Goal: Task Accomplishment & Management: Manage account settings

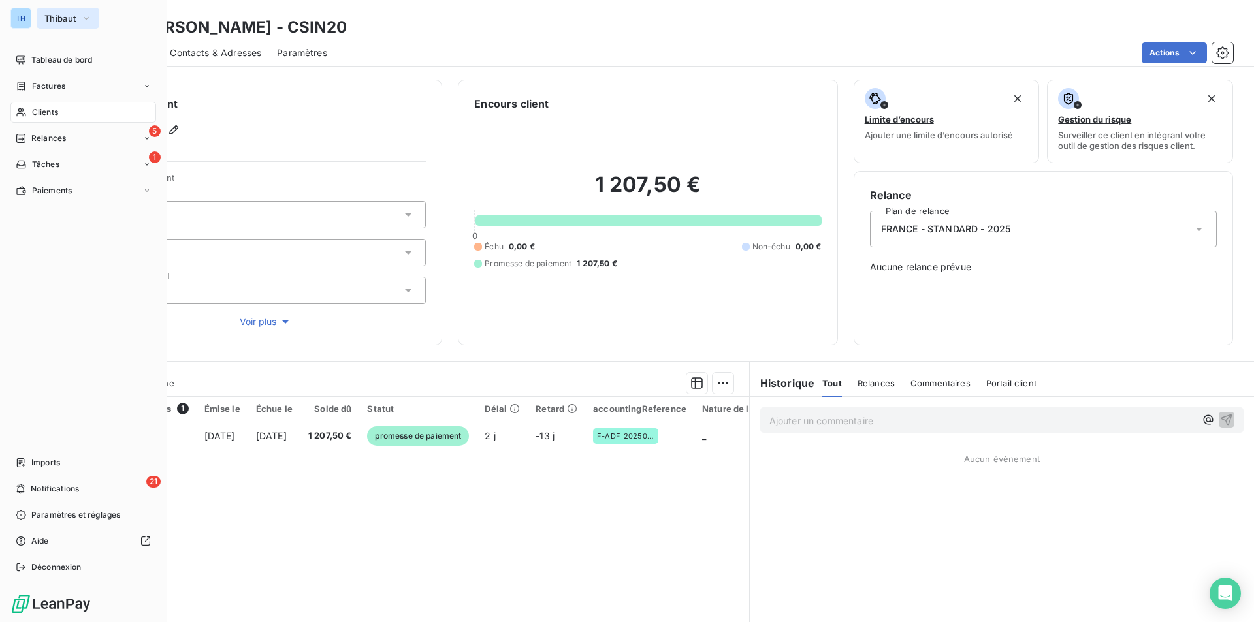
click at [69, 16] on span "Thibaut" at bounding box center [59, 18] width 31 height 10
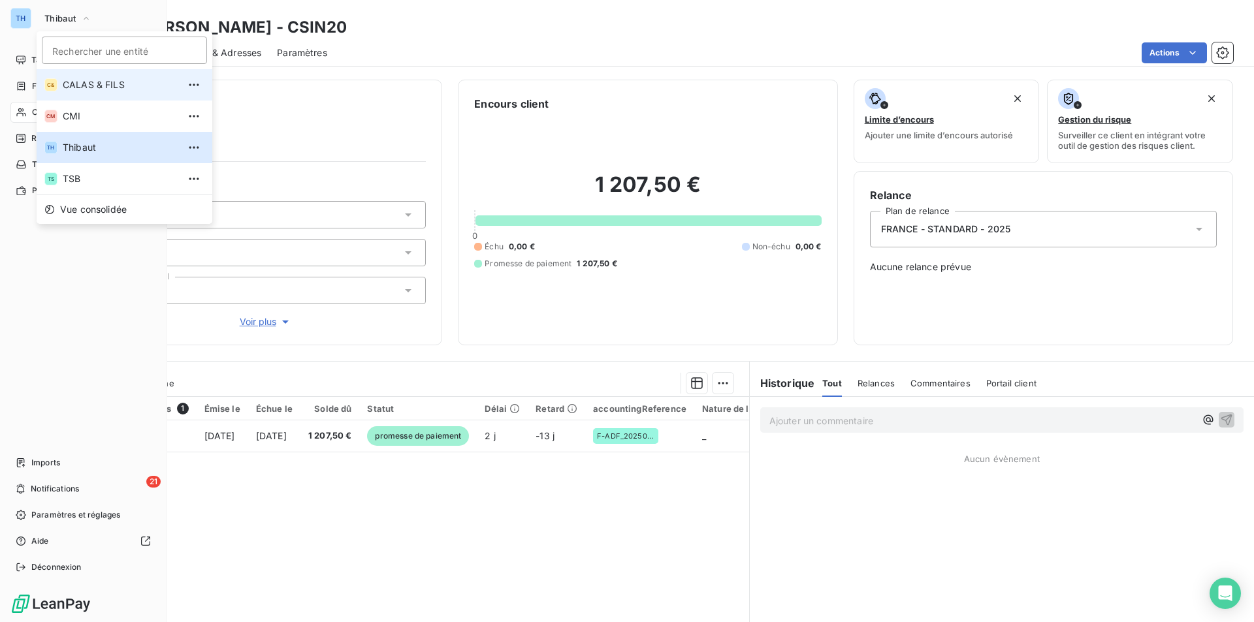
click at [86, 82] on span "CALAS & FILS" at bounding box center [121, 84] width 116 height 13
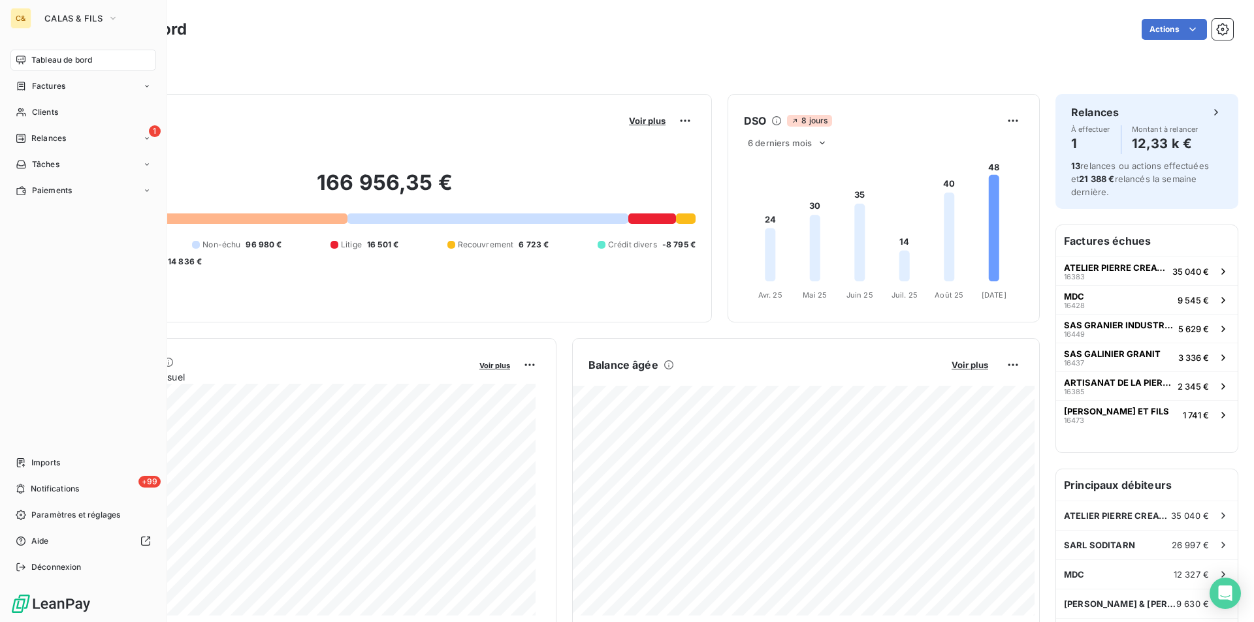
click at [58, 58] on span "Tableau de bord" at bounding box center [61, 60] width 61 height 12
click at [50, 63] on span "Tableau de bord" at bounding box center [61, 60] width 61 height 12
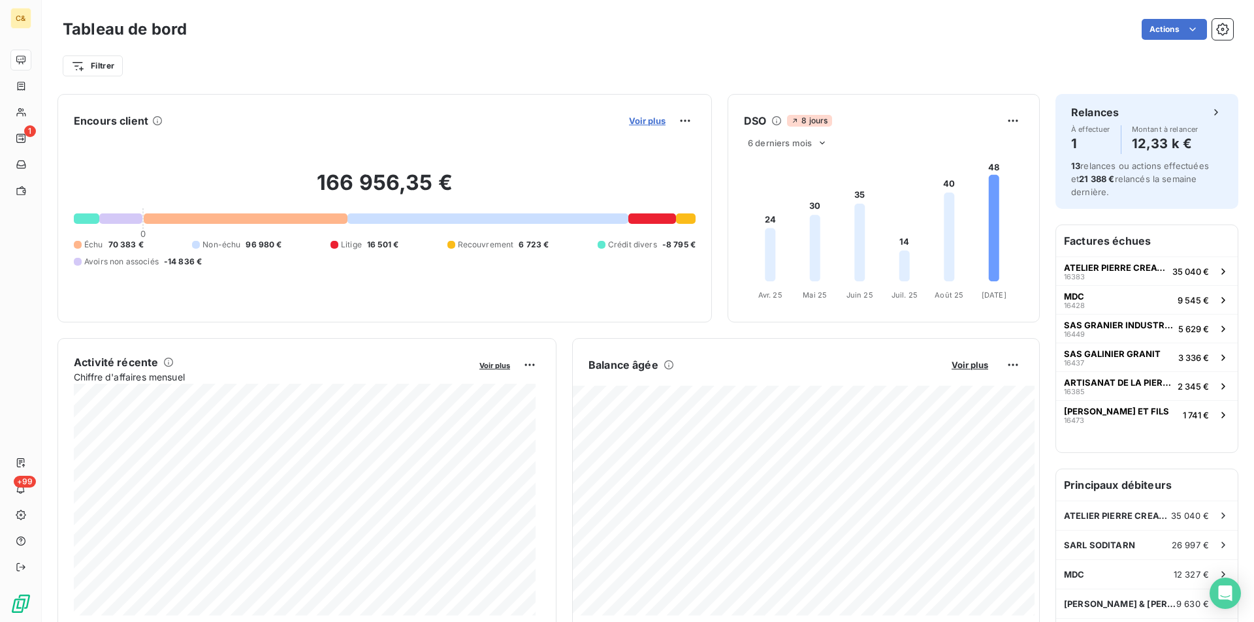
click at [642, 123] on span "Voir plus" at bounding box center [647, 121] width 37 height 10
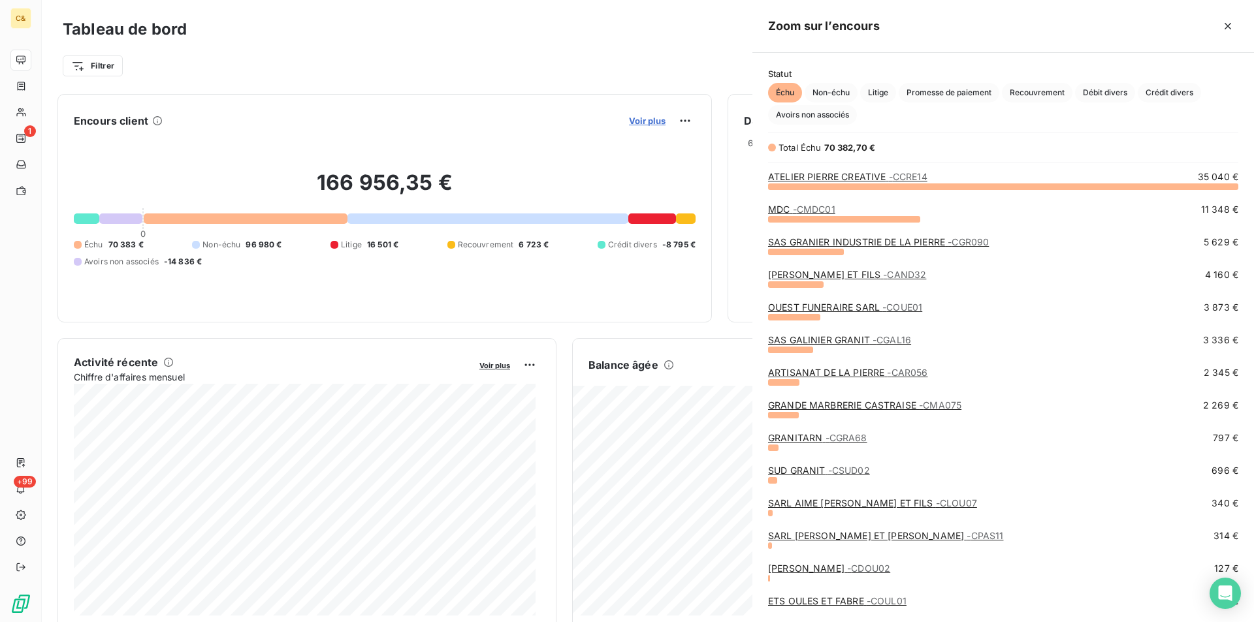
scroll to position [426, 492]
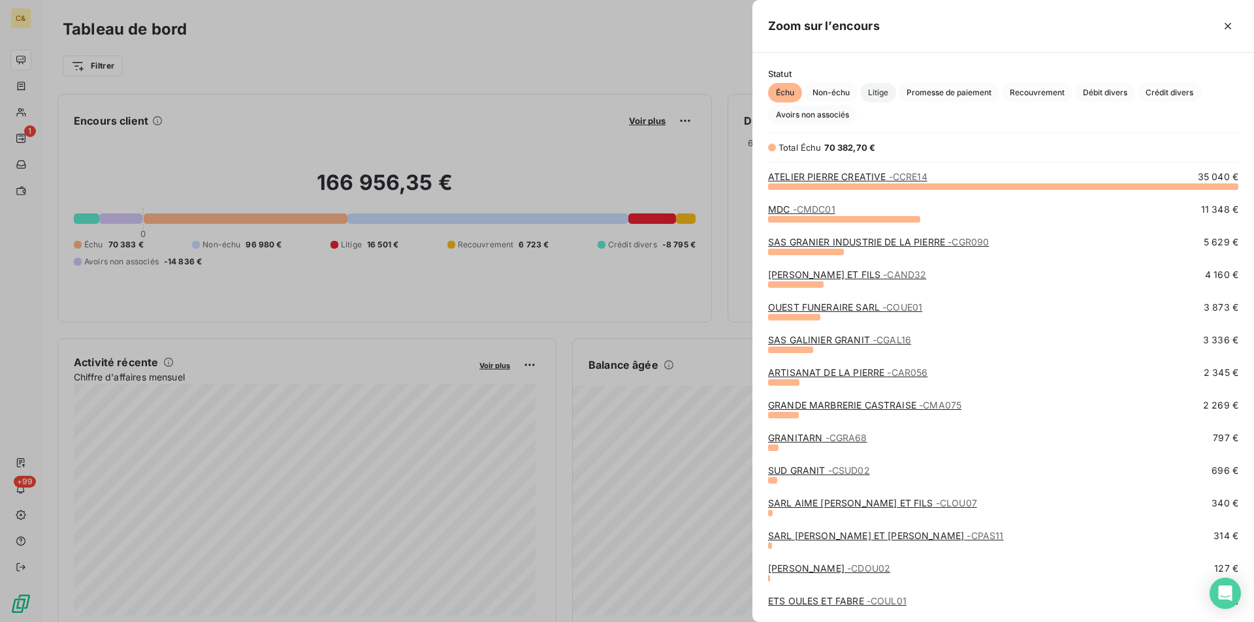
click at [880, 91] on span "Litige" at bounding box center [878, 93] width 36 height 20
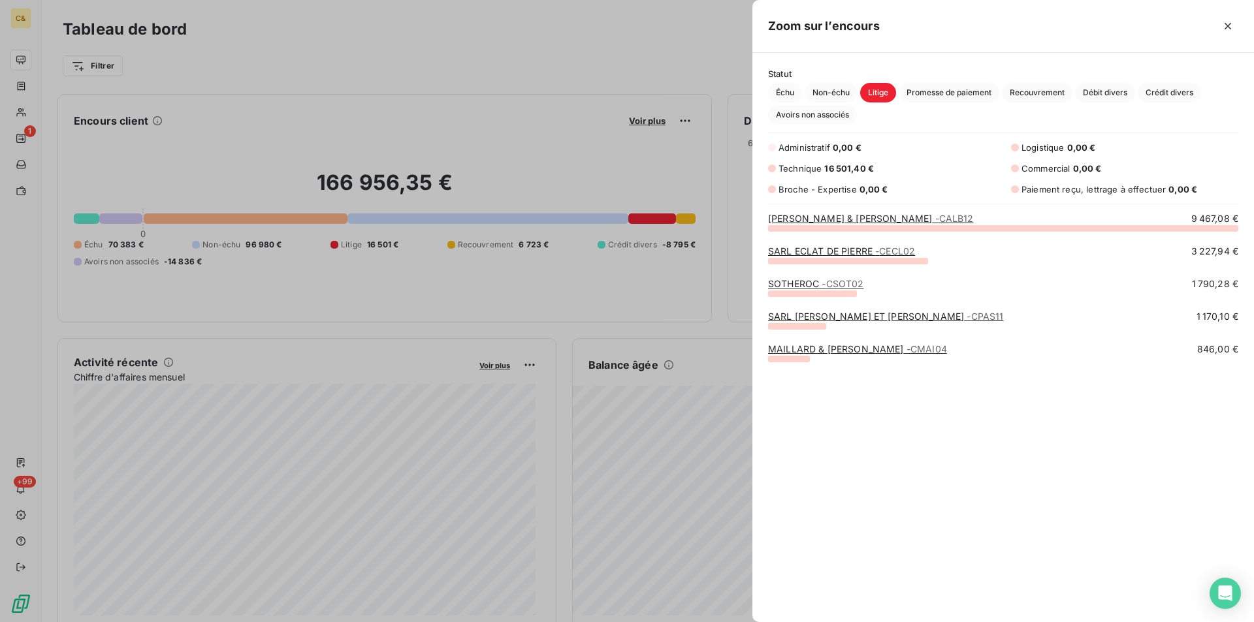
scroll to position [385, 492]
click at [835, 219] on link "SARL DIDIER & DOMINIQUE ALBERT - CALB12" at bounding box center [871, 218] width 206 height 11
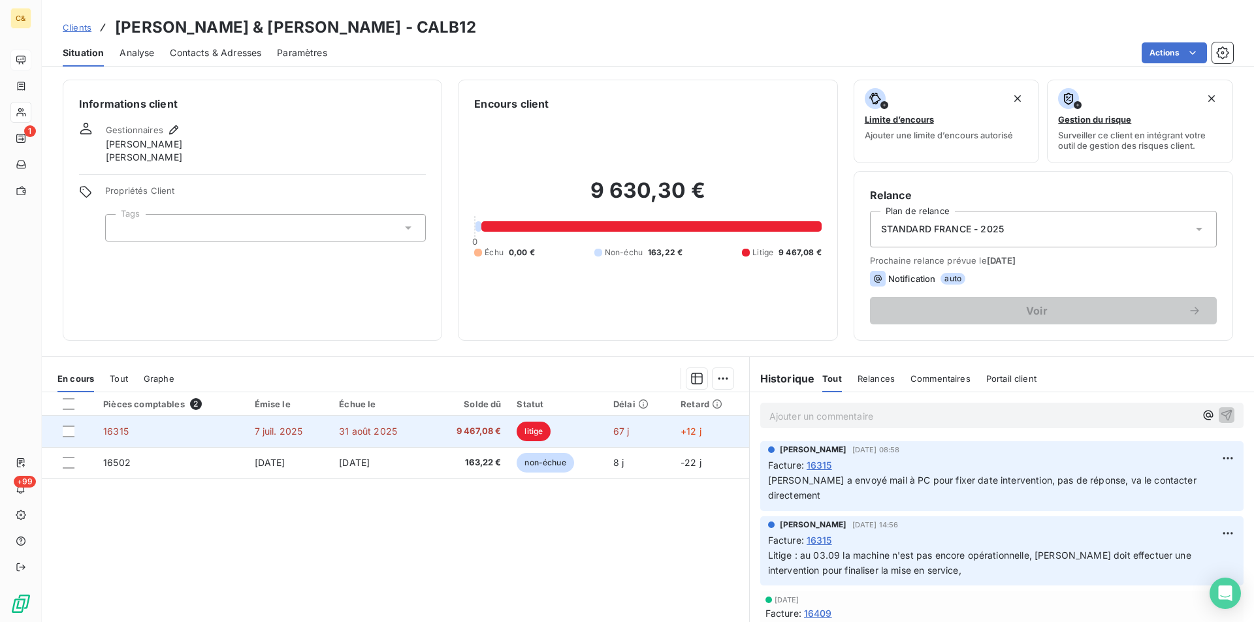
click at [451, 437] on span "9 467,08 €" at bounding box center [469, 431] width 65 height 13
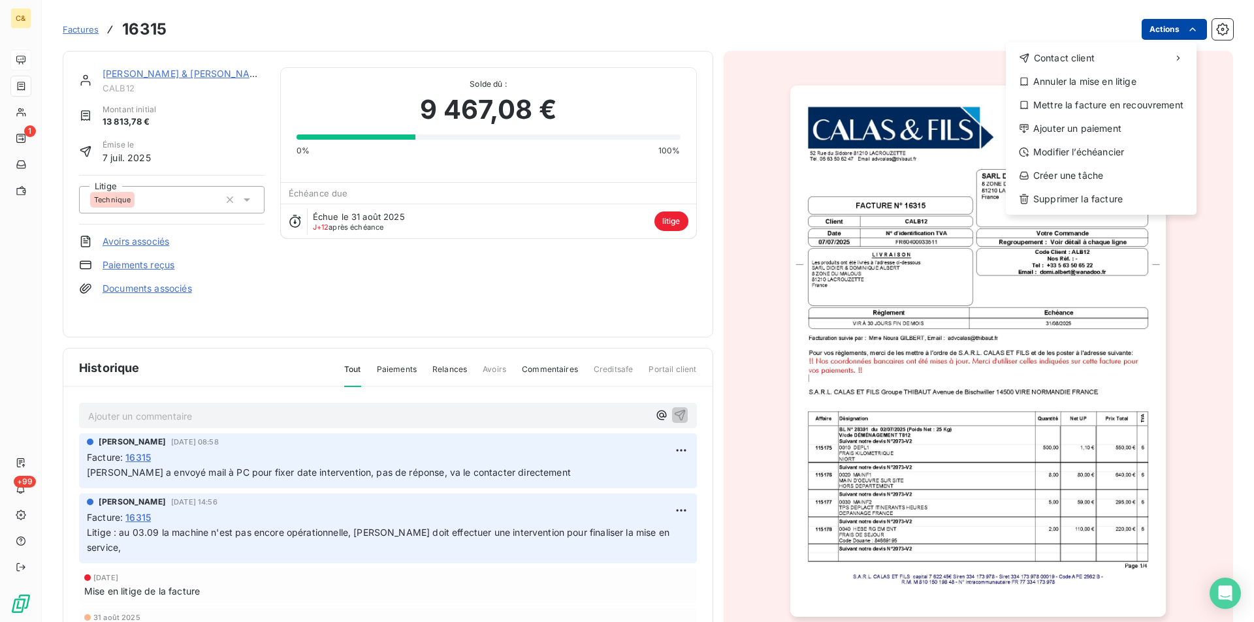
click at [1186, 37] on html "C& 1 +99 Factures 16315 Actions Contact client Annuler la mise en litige Mettre…" at bounding box center [627, 311] width 1254 height 622
click at [1095, 82] on div "Annuler la mise en litige" at bounding box center [1101, 81] width 180 height 21
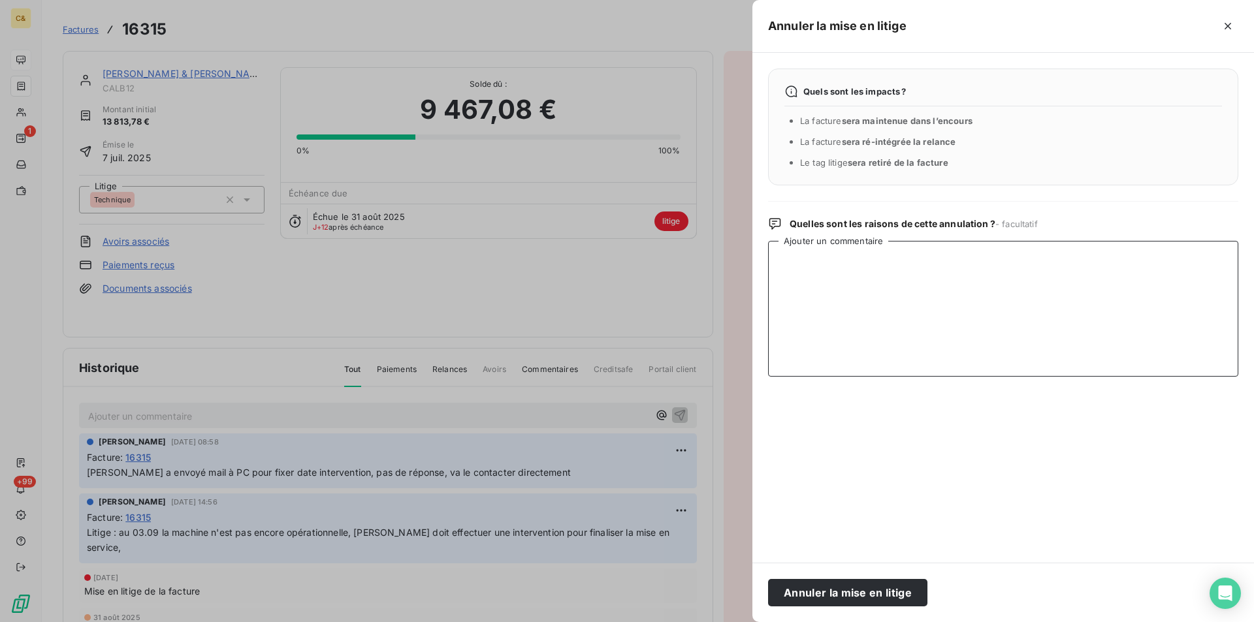
click at [856, 272] on textarea "Ajouter un commentaire" at bounding box center [1003, 309] width 470 height 136
drag, startPoint x: 1081, startPoint y: 264, endPoint x: 713, endPoint y: 262, distance: 367.6
click at [713, 622] on div "Annuler la mise en litige Quels sont les impacts ? La facture sera maintenue da…" at bounding box center [627, 622] width 1254 height 0
type textarea "Intervention effectuée par WL le 12.09.2025, reste réglage outillage."
click at [149, 404] on div at bounding box center [627, 311] width 1254 height 622
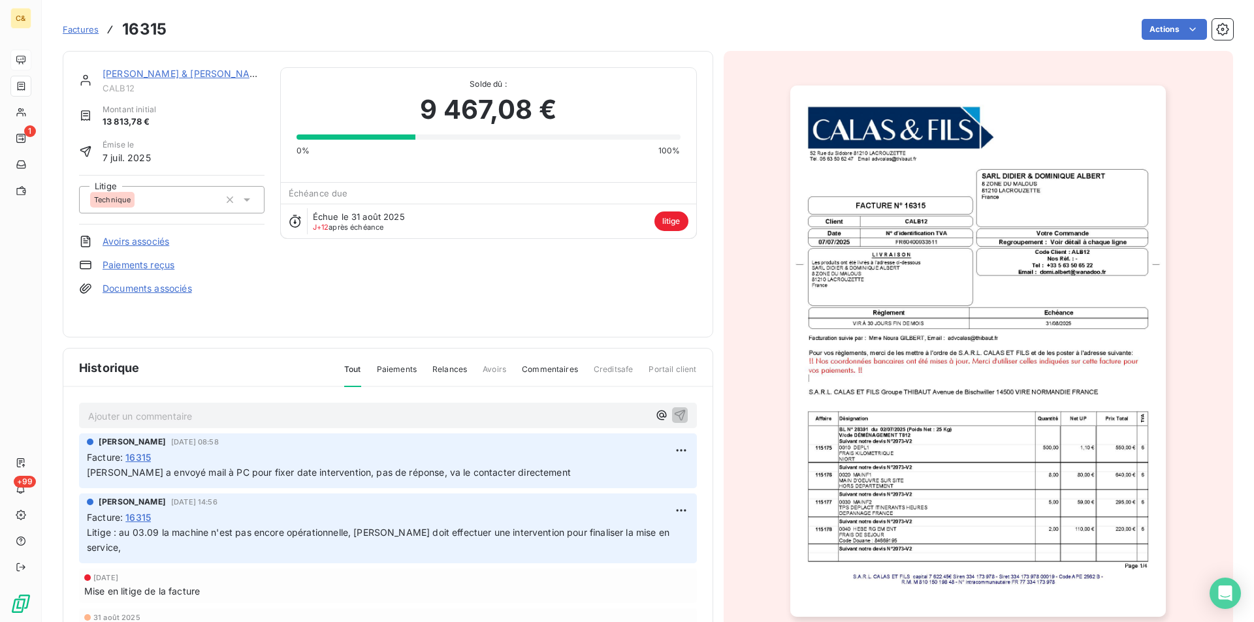
click at [128, 413] on p "Ajouter un commentaire ﻿" at bounding box center [368, 416] width 560 height 16
click at [673, 408] on icon "button" at bounding box center [679, 414] width 13 height 13
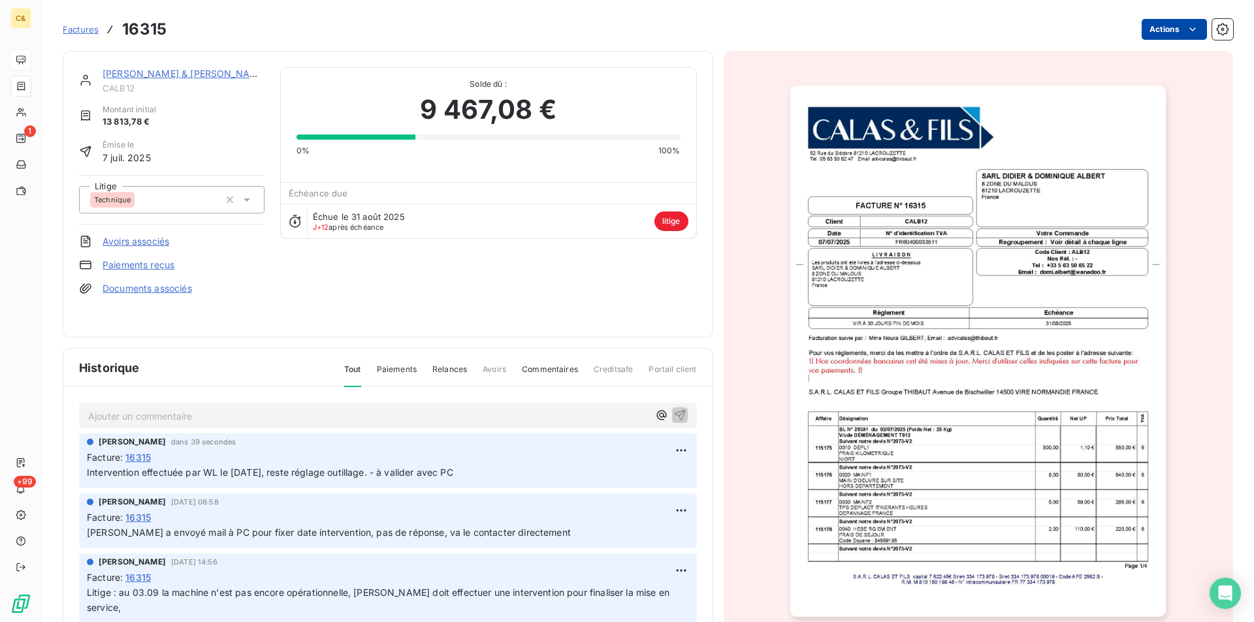
click at [1162, 31] on html "C& 1 +99 Factures 16315 Actions SARL DIDIER & DOMINIQUE ALBERT CALB12 Montant i…" at bounding box center [627, 311] width 1254 height 622
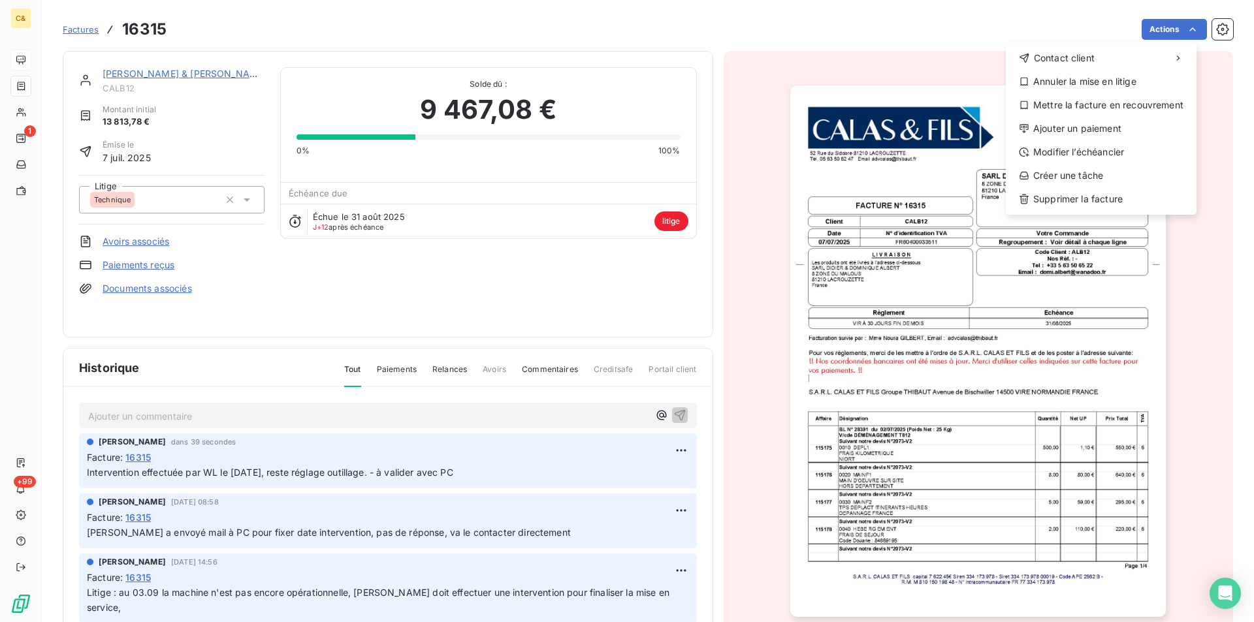
click at [467, 294] on html "C& 1 +99 Factures 16315 Actions Contact client Annuler la mise en litige Mettre…" at bounding box center [627, 311] width 1254 height 622
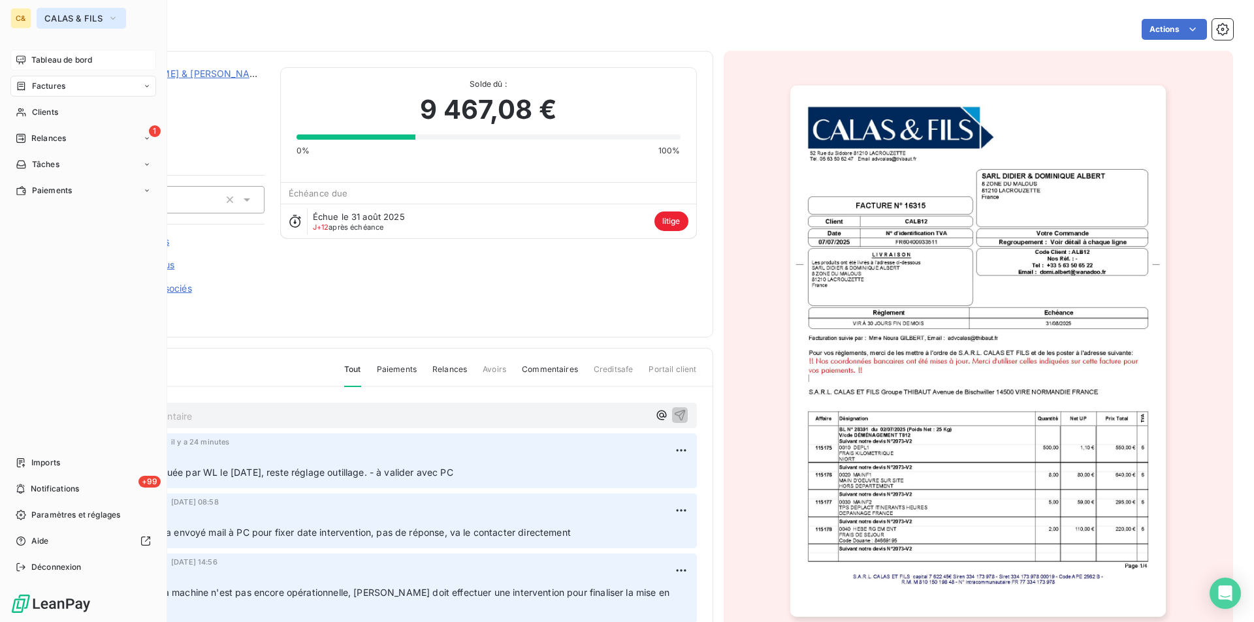
click at [61, 18] on span "CALAS & FILS" at bounding box center [73, 18] width 58 height 10
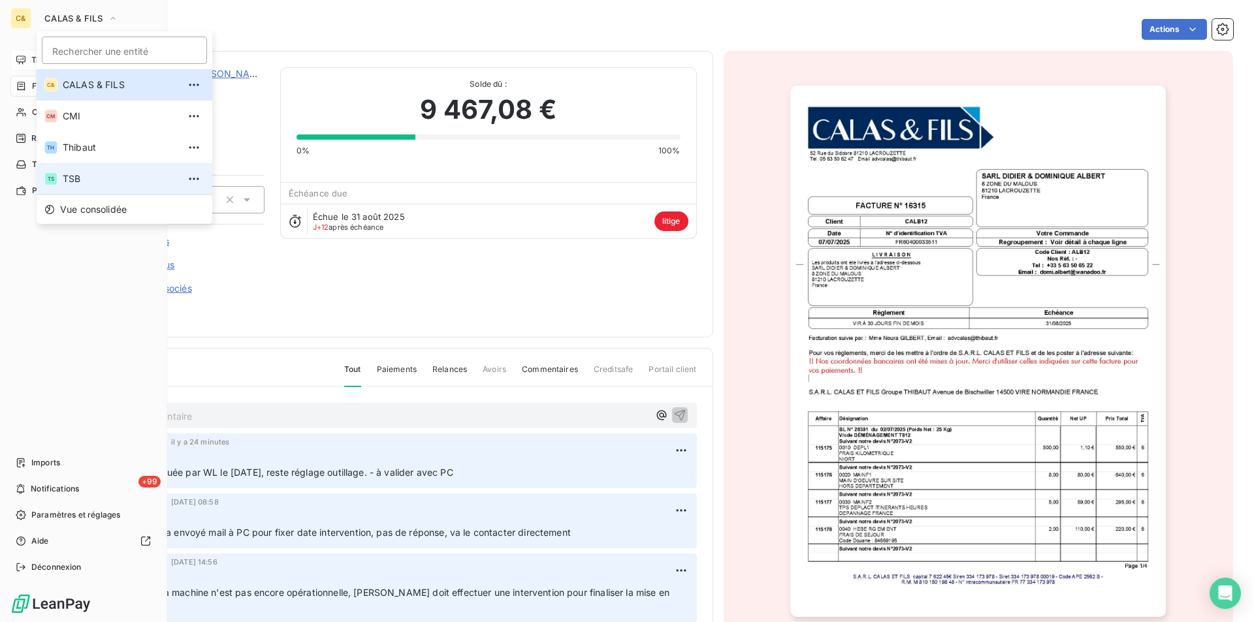
click at [80, 176] on span "TSB" at bounding box center [121, 178] width 116 height 13
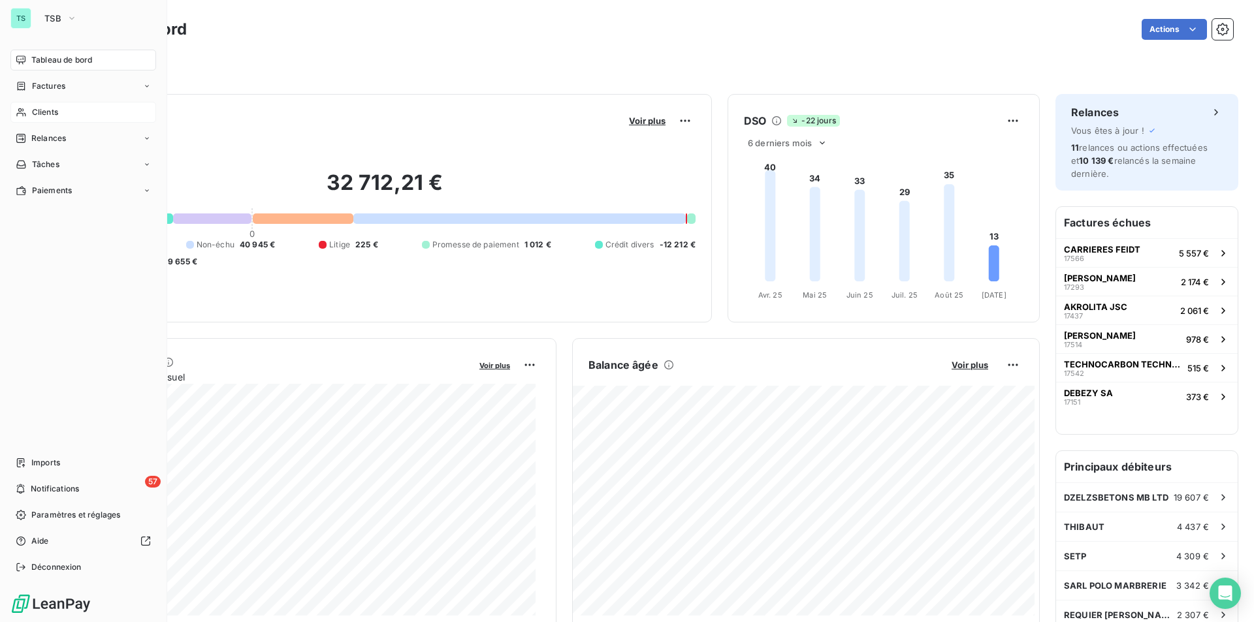
click at [46, 108] on span "Clients" at bounding box center [45, 112] width 26 height 12
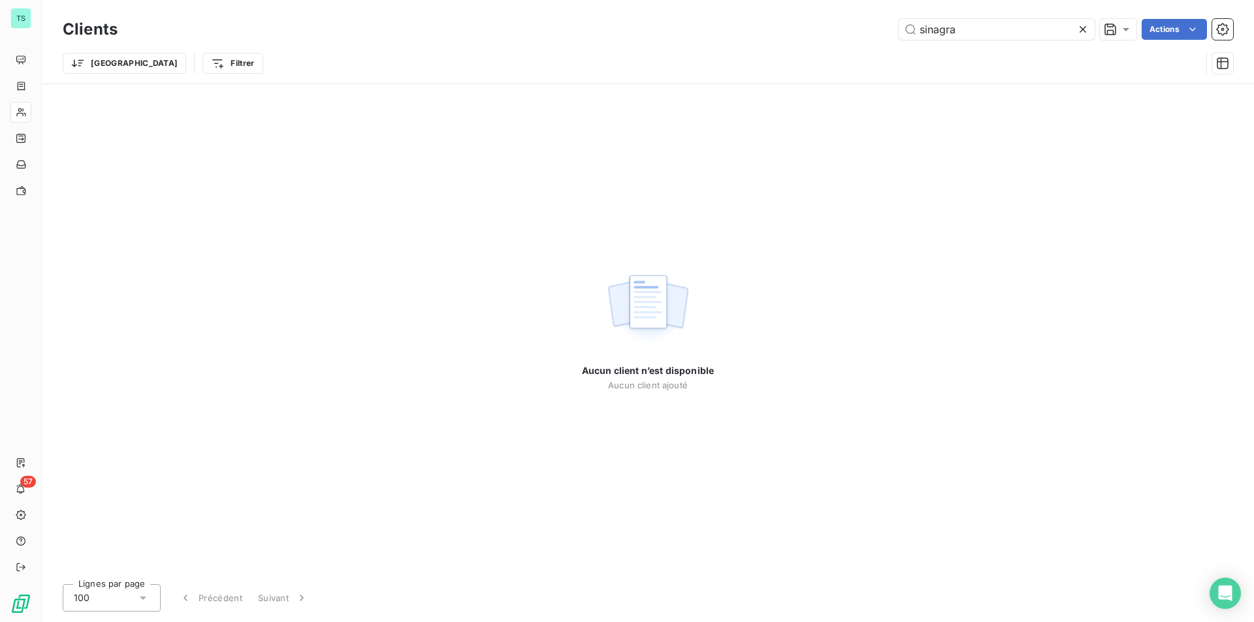
drag, startPoint x: 964, startPoint y: 27, endPoint x: 788, endPoint y: 36, distance: 175.9
click at [789, 36] on div "sinagra Actions" at bounding box center [683, 29] width 1100 height 21
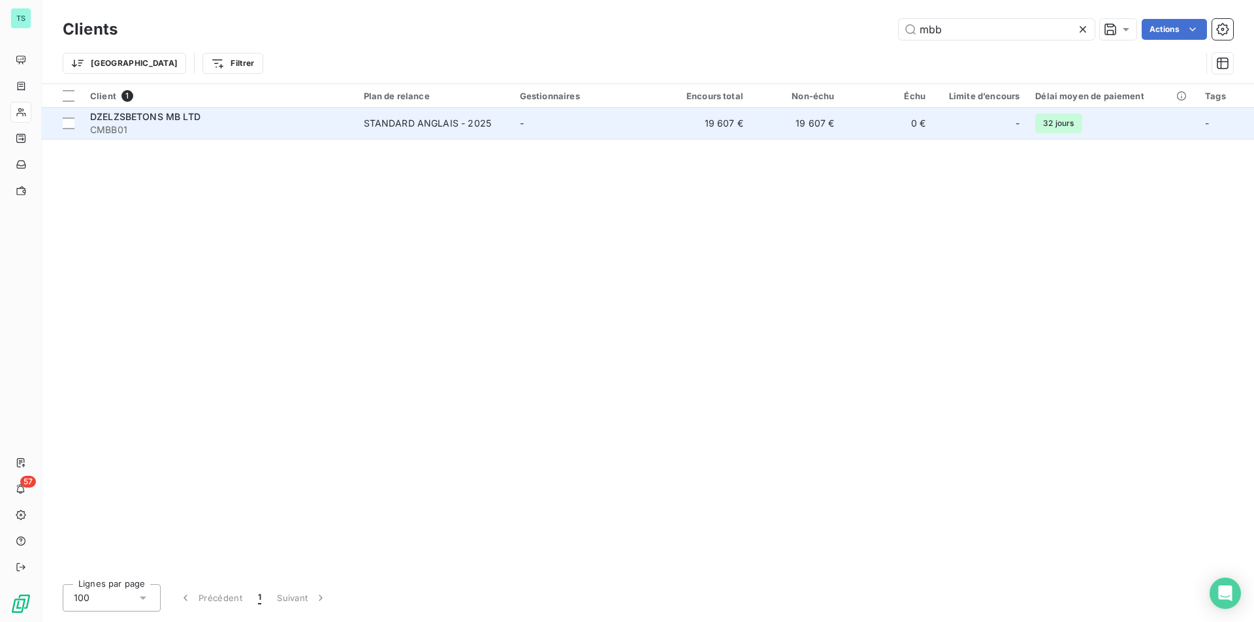
type input "mbb"
click at [137, 126] on span "CMBB01" at bounding box center [219, 129] width 258 height 13
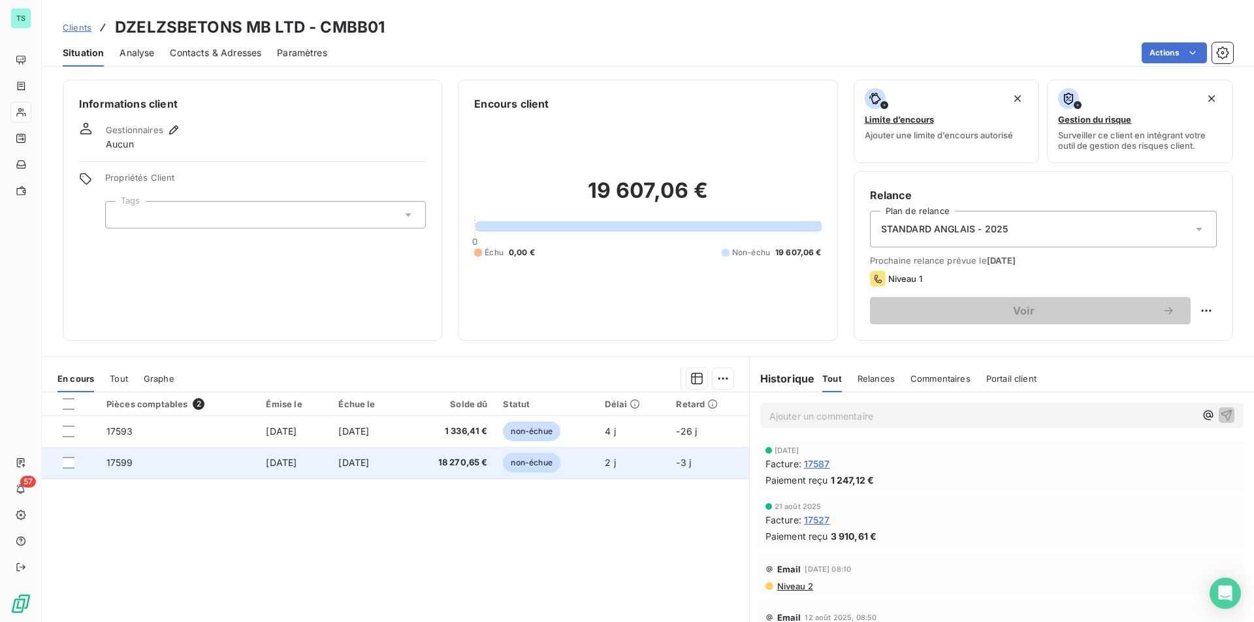
click at [404, 470] on td "[DATE]" at bounding box center [366, 462] width 73 height 31
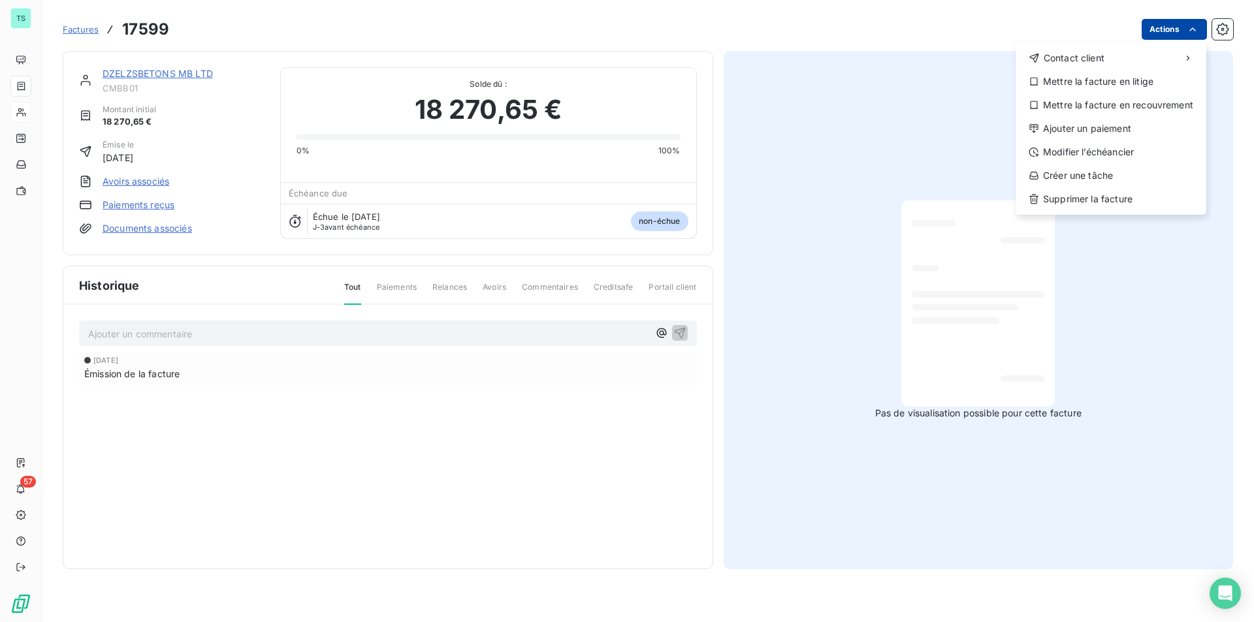
click at [1169, 30] on html "TS 57 Factures 17599 Actions Contact client Mettre la facture en litige Mettre …" at bounding box center [627, 311] width 1254 height 622
click at [1111, 127] on div "Ajouter un paiement" at bounding box center [1111, 128] width 180 height 21
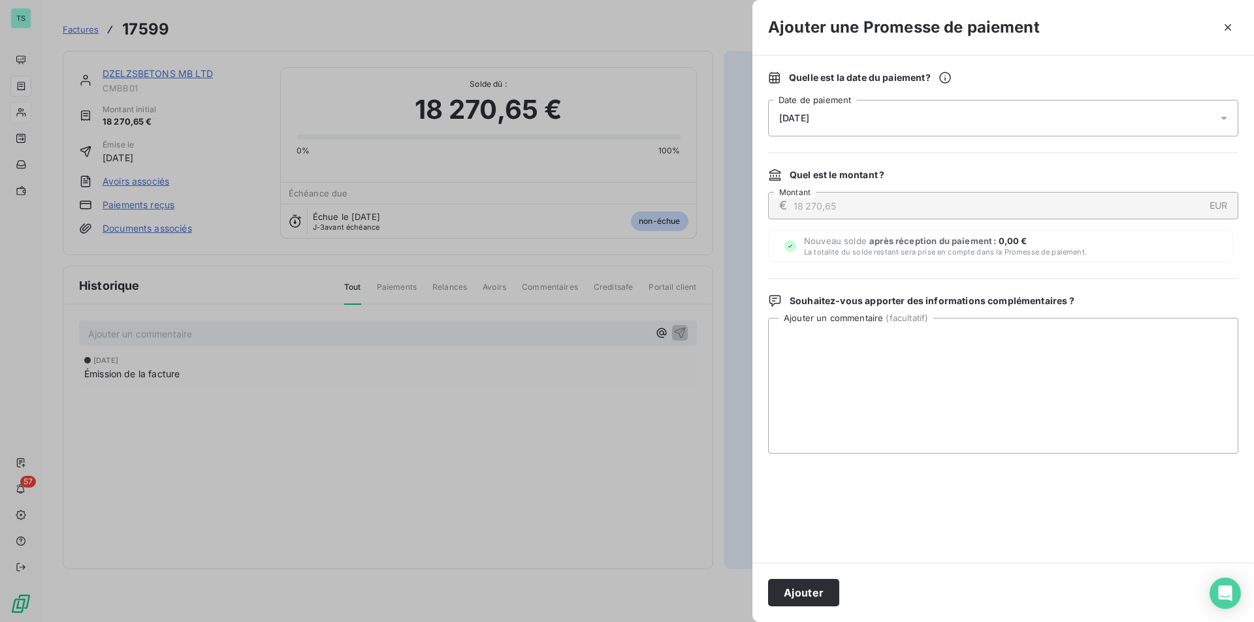
click at [930, 111] on div "[DATE]" at bounding box center [1003, 118] width 470 height 37
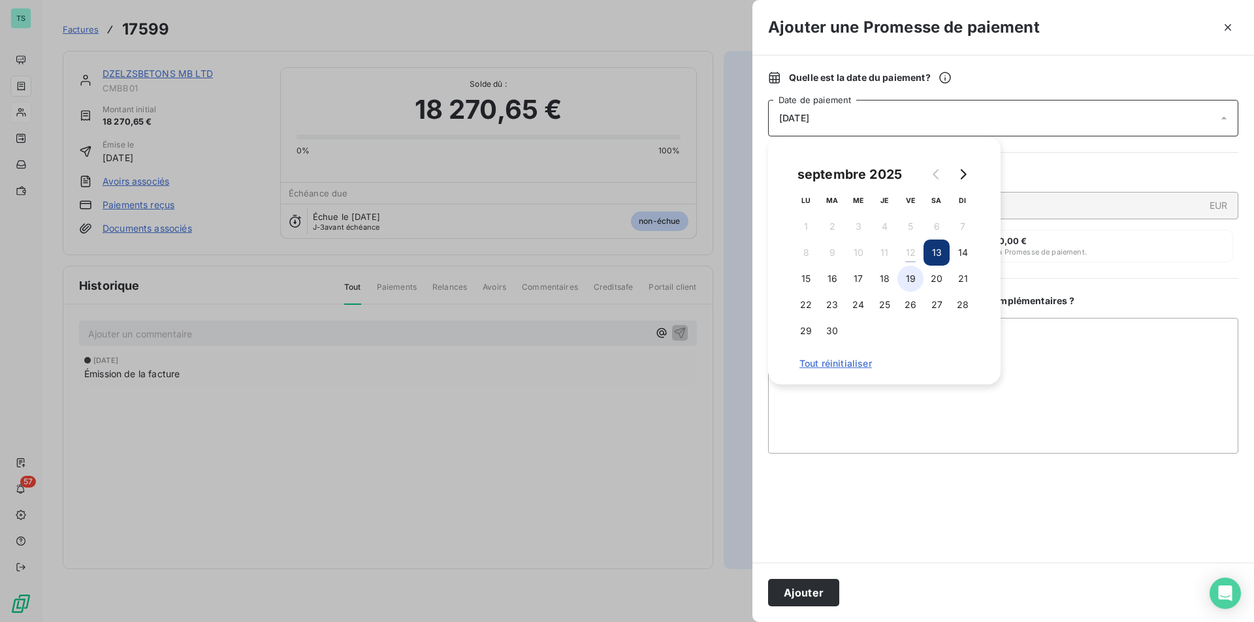
click at [914, 281] on button "19" at bounding box center [910, 279] width 26 height 26
click at [810, 592] on button "Ajouter" at bounding box center [803, 592] width 71 height 27
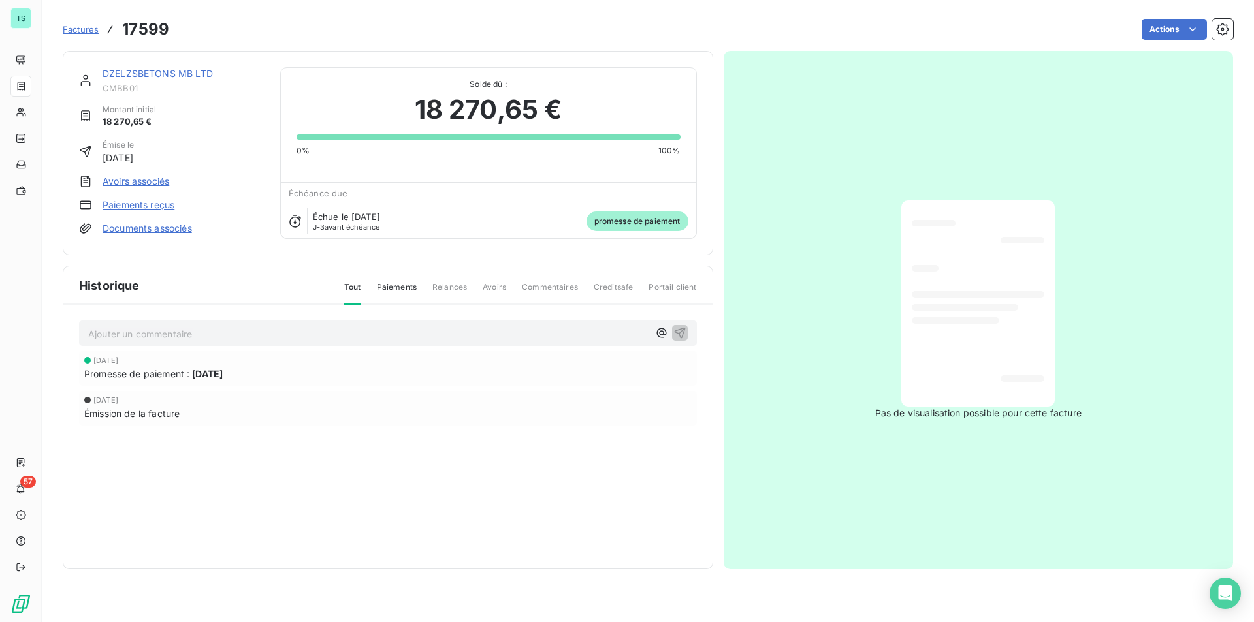
click at [151, 71] on link "DZELZSBETONS MB LTD" at bounding box center [158, 73] width 110 height 11
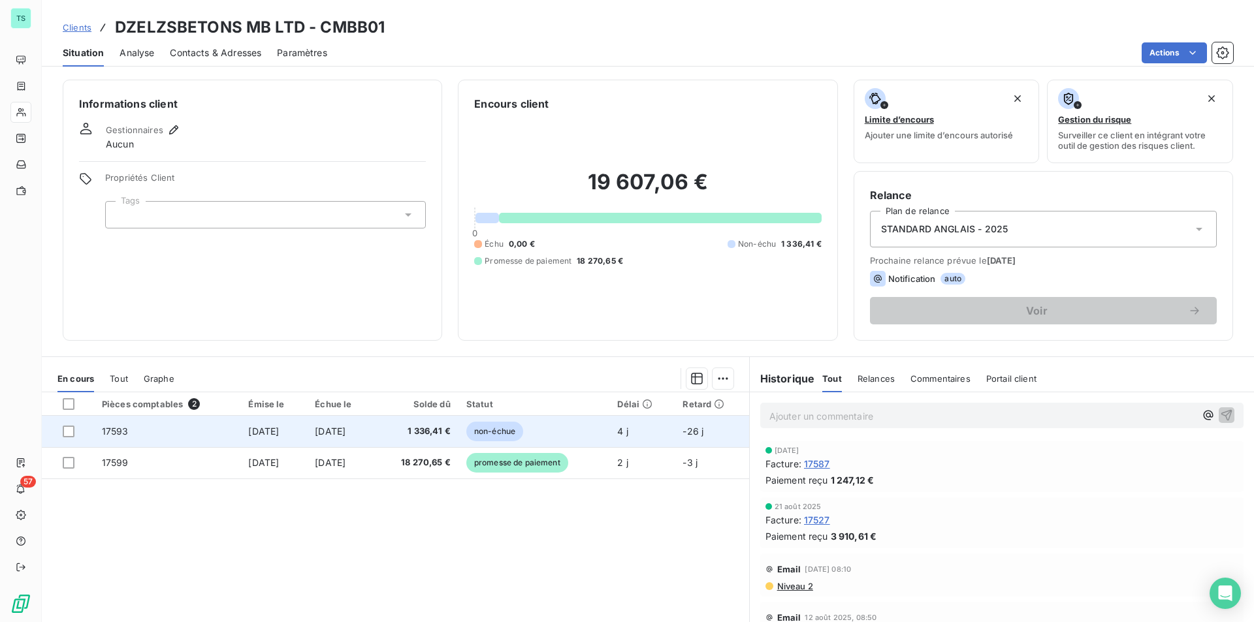
click at [334, 435] on span "[DATE]" at bounding box center [330, 431] width 31 height 11
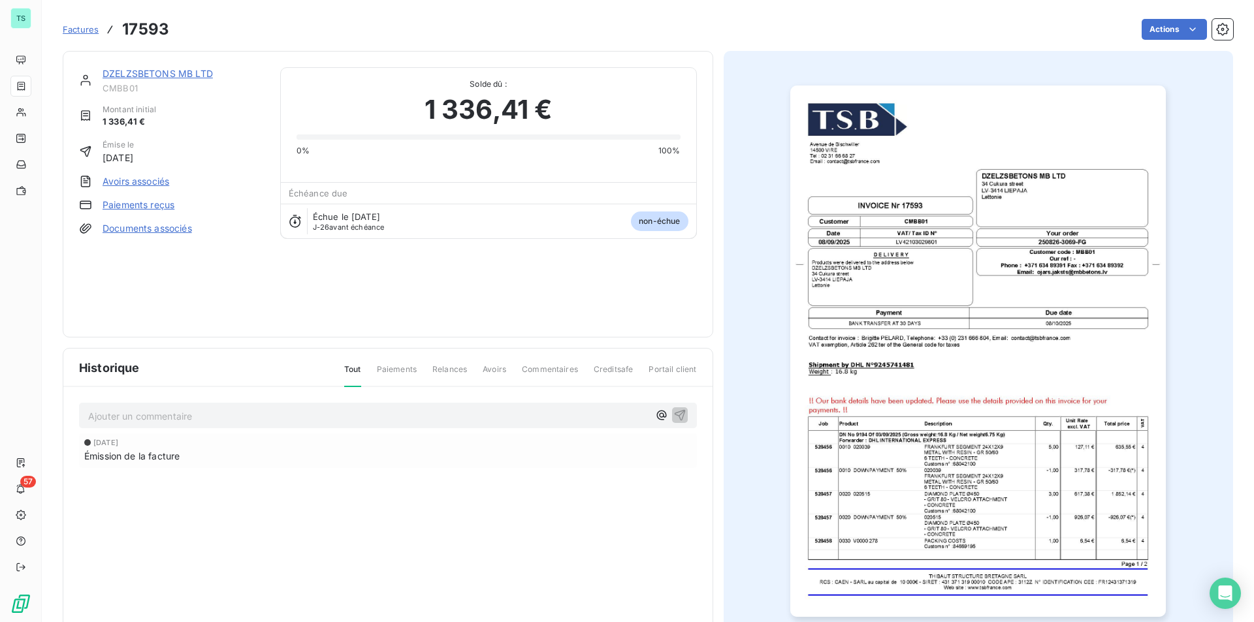
click at [137, 69] on link "DZELZSBETONS MB LTD" at bounding box center [158, 73] width 110 height 11
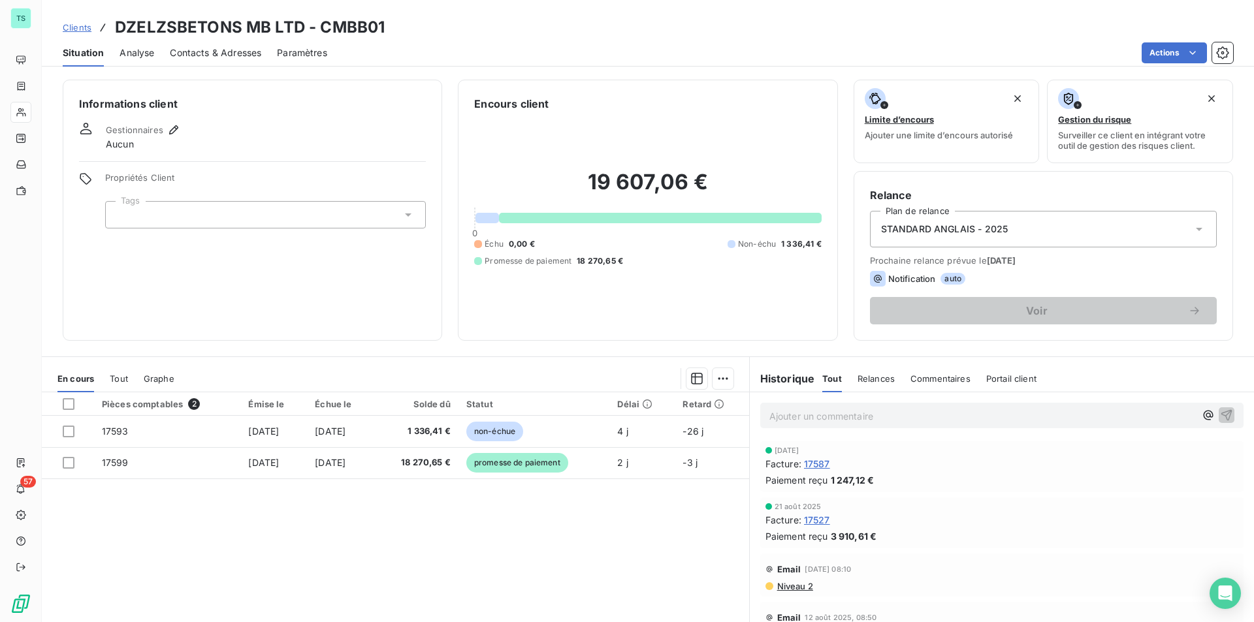
click at [133, 54] on span "Analyse" at bounding box center [136, 52] width 35 height 13
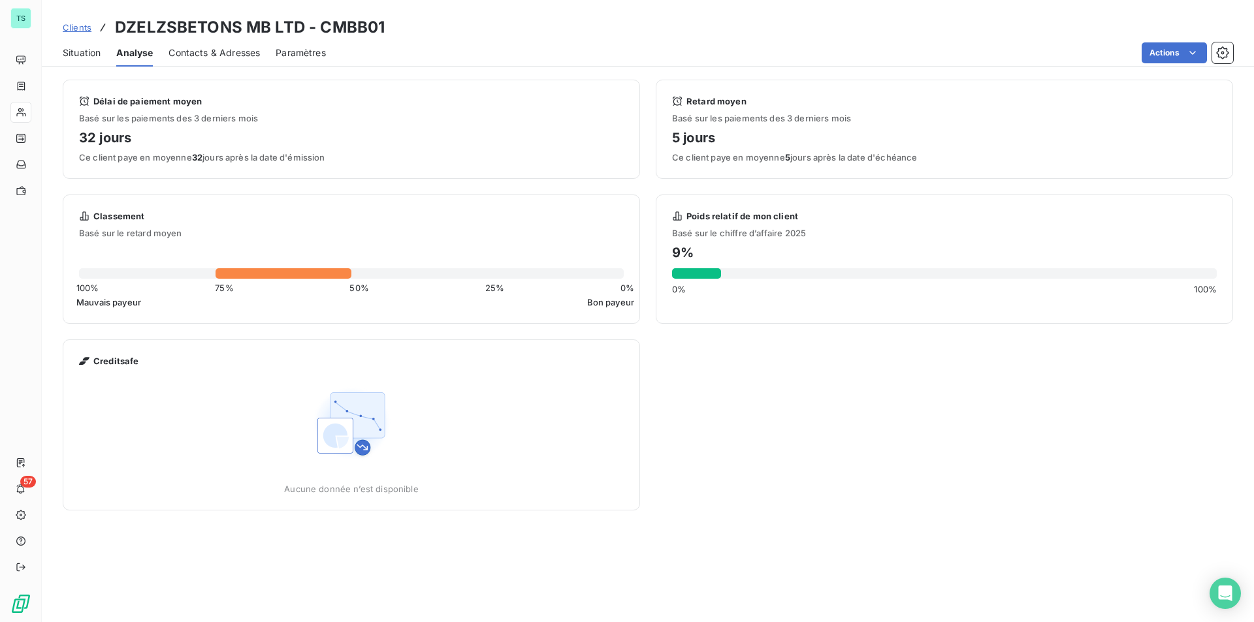
click at [71, 22] on span "Clients" at bounding box center [77, 27] width 29 height 10
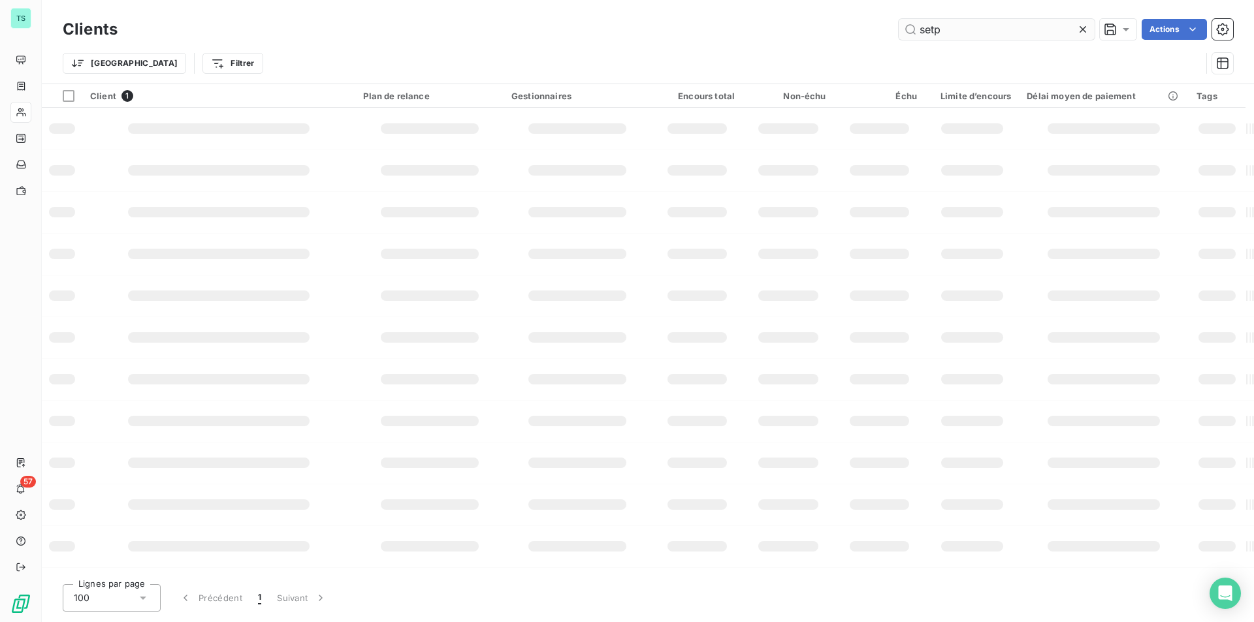
type input "setp"
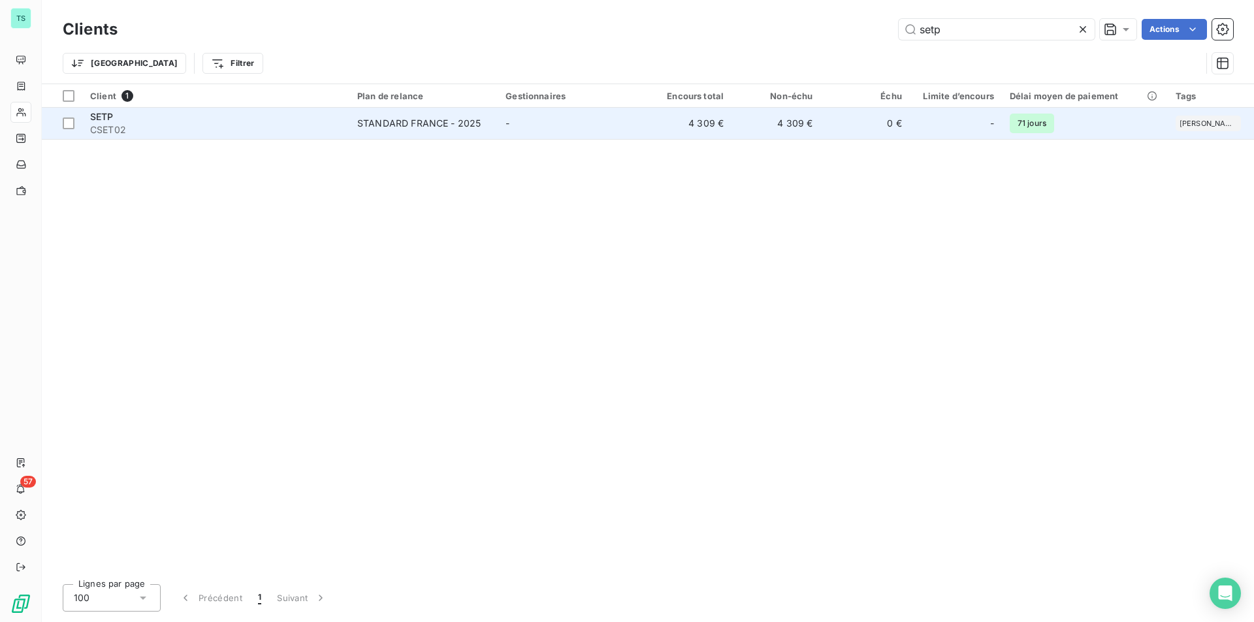
click at [530, 127] on td "-" at bounding box center [570, 123] width 145 height 31
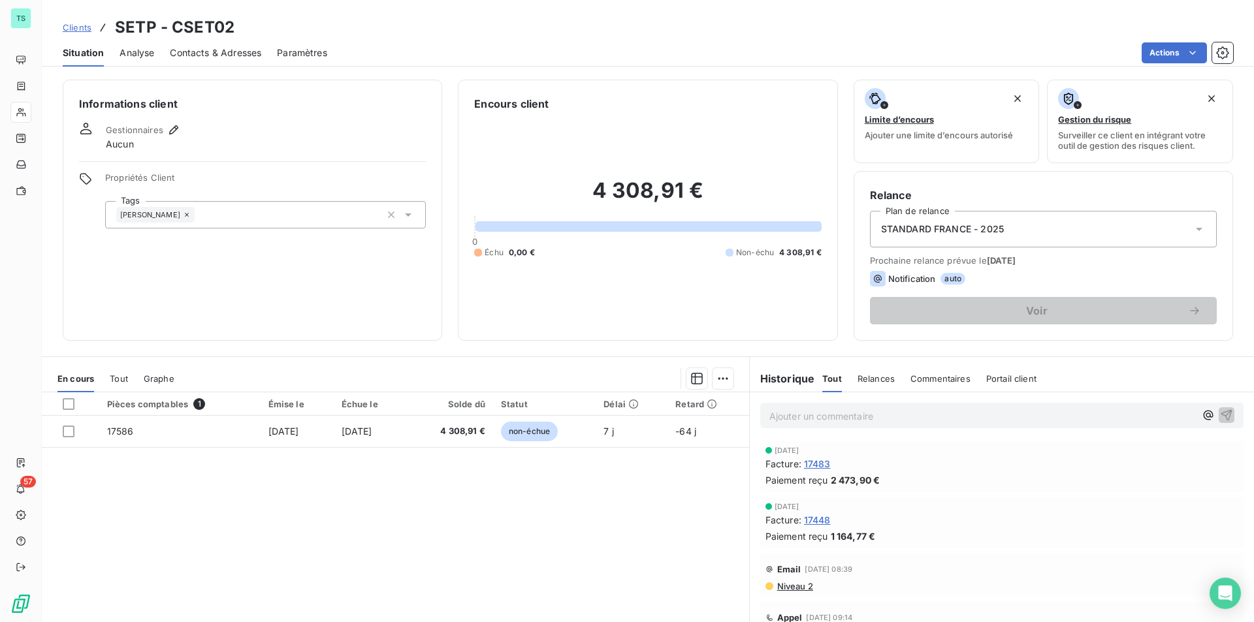
click at [133, 53] on span "Analyse" at bounding box center [136, 52] width 35 height 13
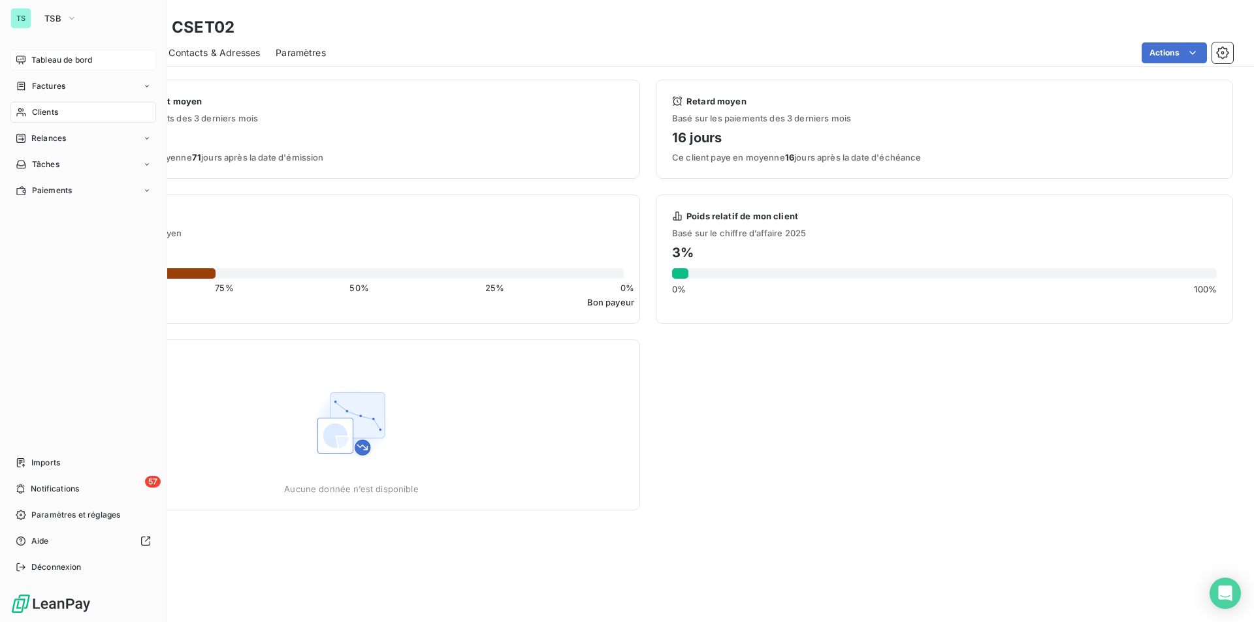
click at [35, 58] on span "Tableau de bord" at bounding box center [61, 60] width 61 height 12
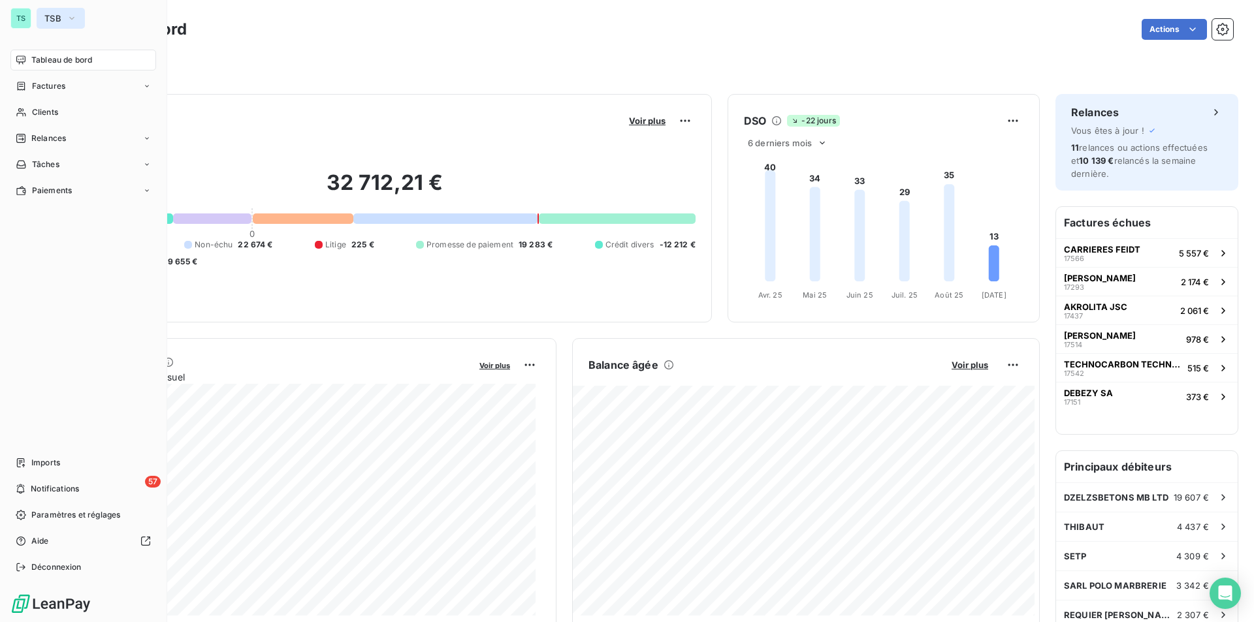
click at [52, 20] on span "TSB" at bounding box center [52, 18] width 17 height 10
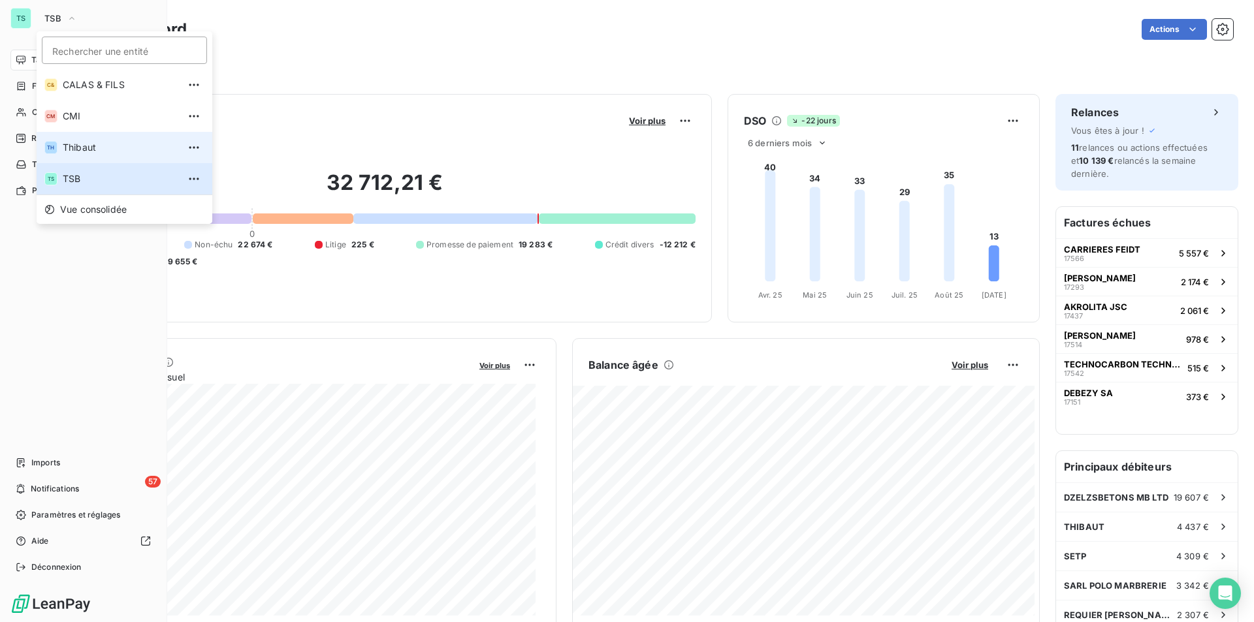
click at [78, 145] on span "Thibaut" at bounding box center [121, 147] width 116 height 13
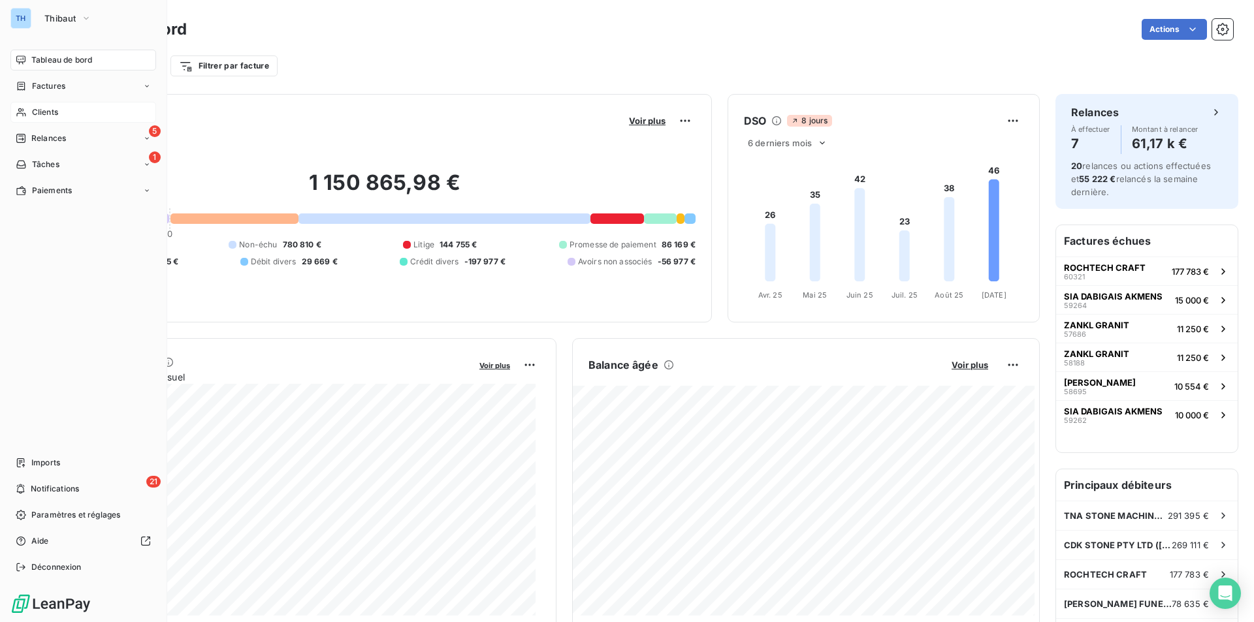
click at [57, 110] on span "Clients" at bounding box center [45, 112] width 26 height 12
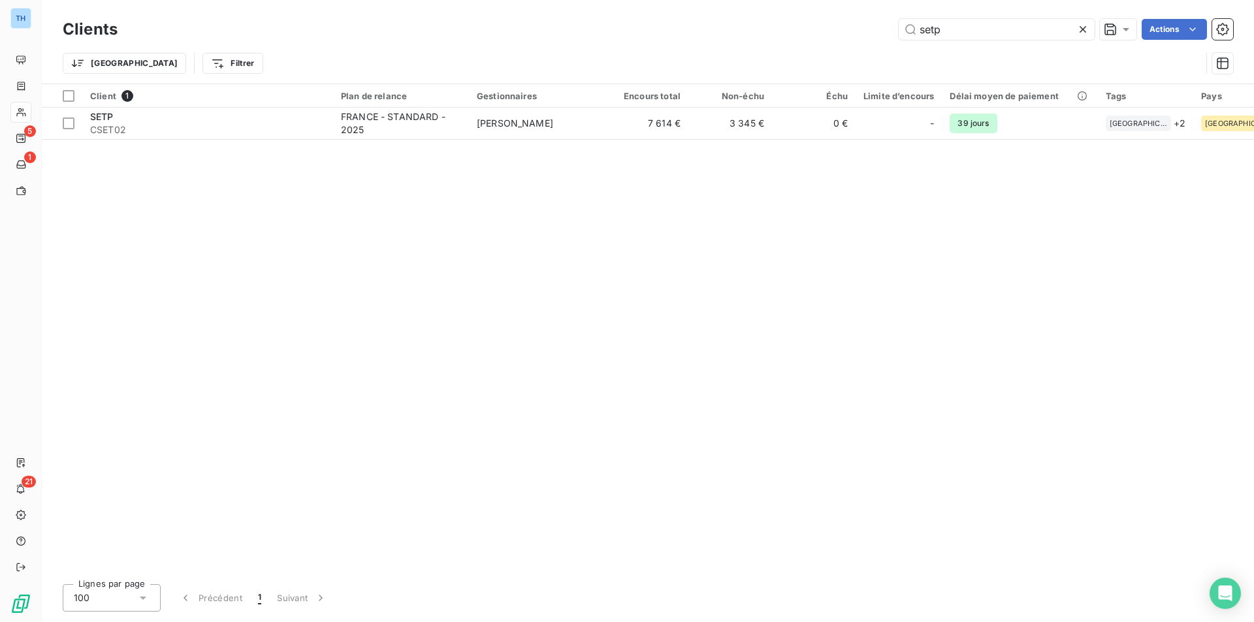
drag, startPoint x: 962, startPoint y: 32, endPoint x: 736, endPoint y: 17, distance: 226.4
click at [738, 17] on div "Clients setp Actions" at bounding box center [648, 29] width 1170 height 27
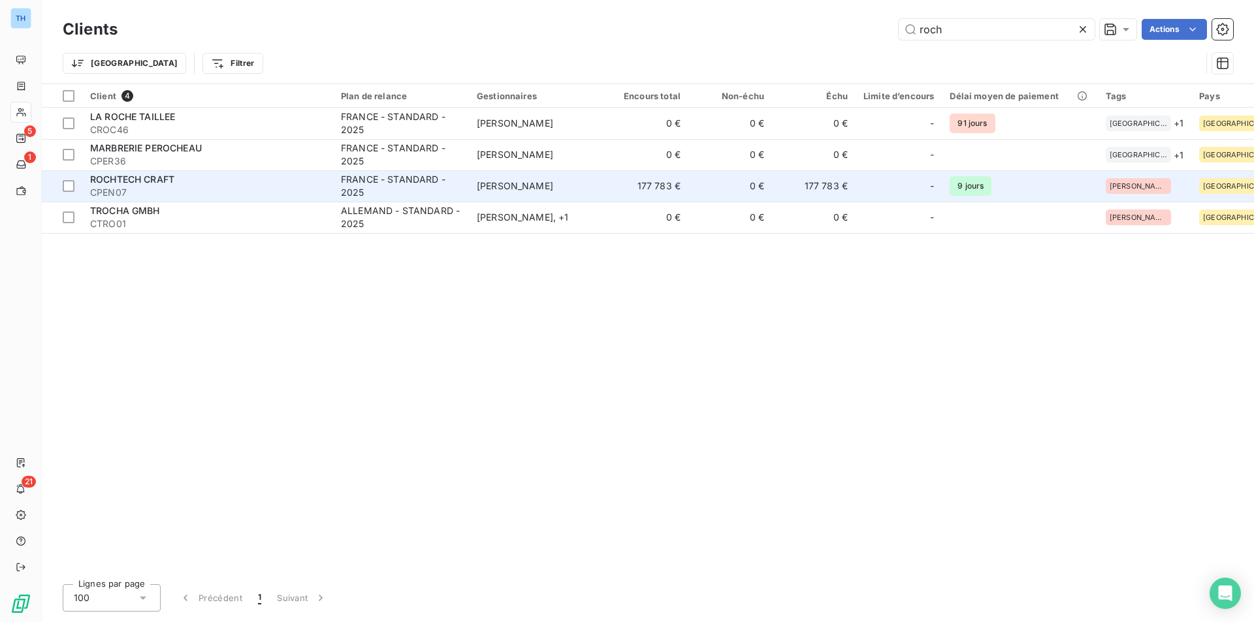
type input "roch"
click at [195, 190] on span "CPEN07" at bounding box center [207, 192] width 235 height 13
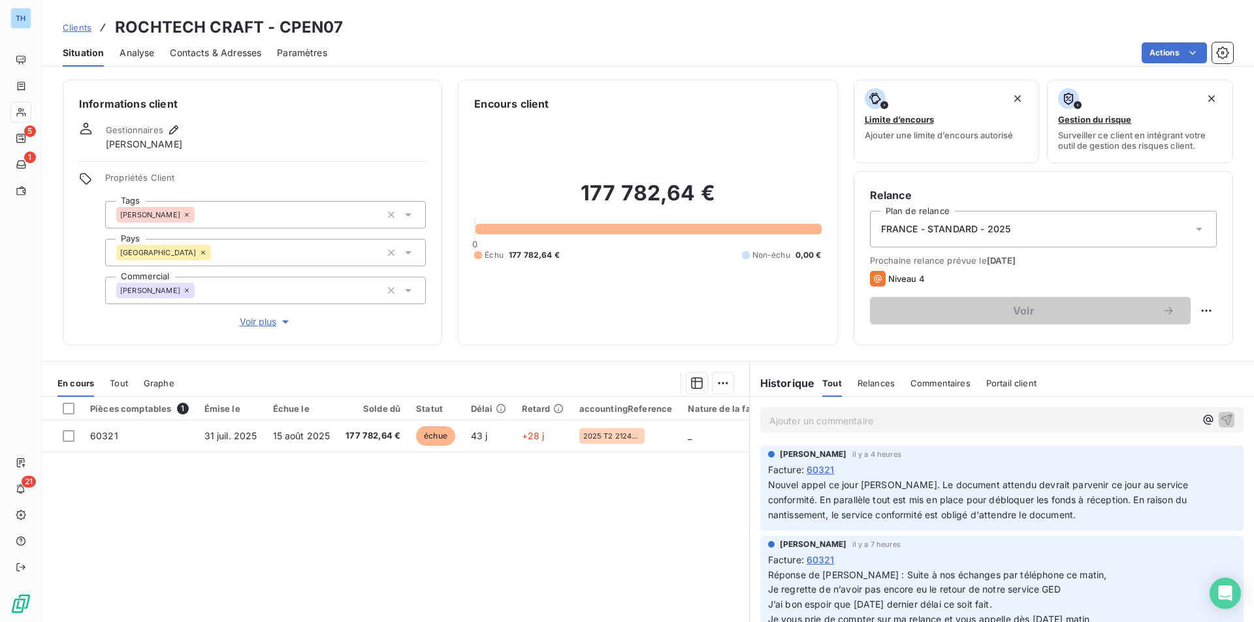
click at [810, 424] on p "Ajouter un commentaire ﻿" at bounding box center [982, 421] width 426 height 16
click at [777, 419] on span "echange avec [PERSON_NAME], le paiement sera effectué le [DATE]" at bounding box center [919, 419] width 300 height 11
click at [1220, 415] on icon "button" at bounding box center [1226, 419] width 13 height 13
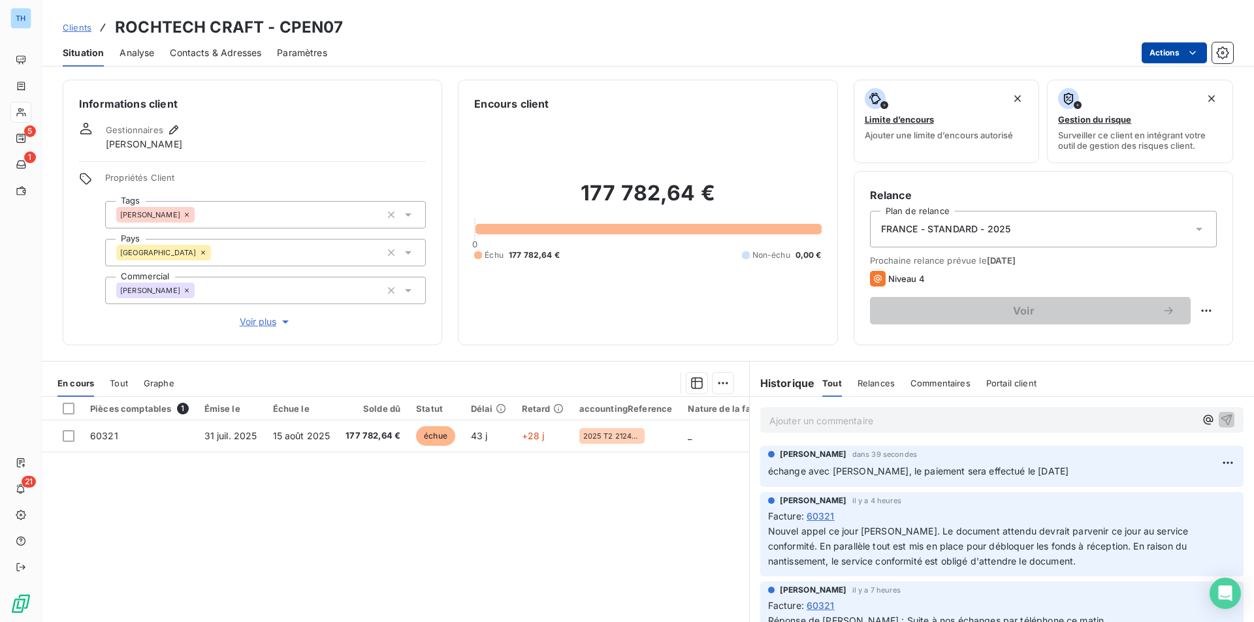
click at [1145, 44] on html "TH 5 1 21 Clients ROCHTECH CRAFT - CPEN07 Situation Analyse Contacts & Adresses…" at bounding box center [627, 311] width 1254 height 622
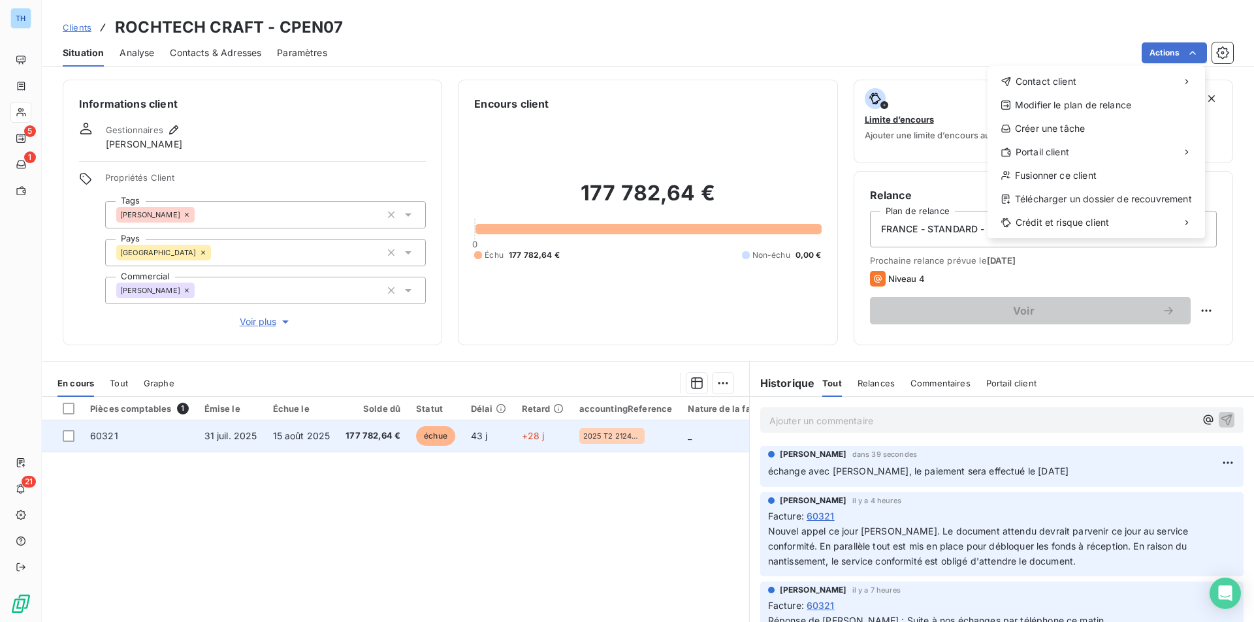
click at [572, 438] on html "TH 5 1 21 Clients ROCHTECH CRAFT - CPEN07 Situation Analyse Contacts & Adresses…" at bounding box center [627, 311] width 1254 height 622
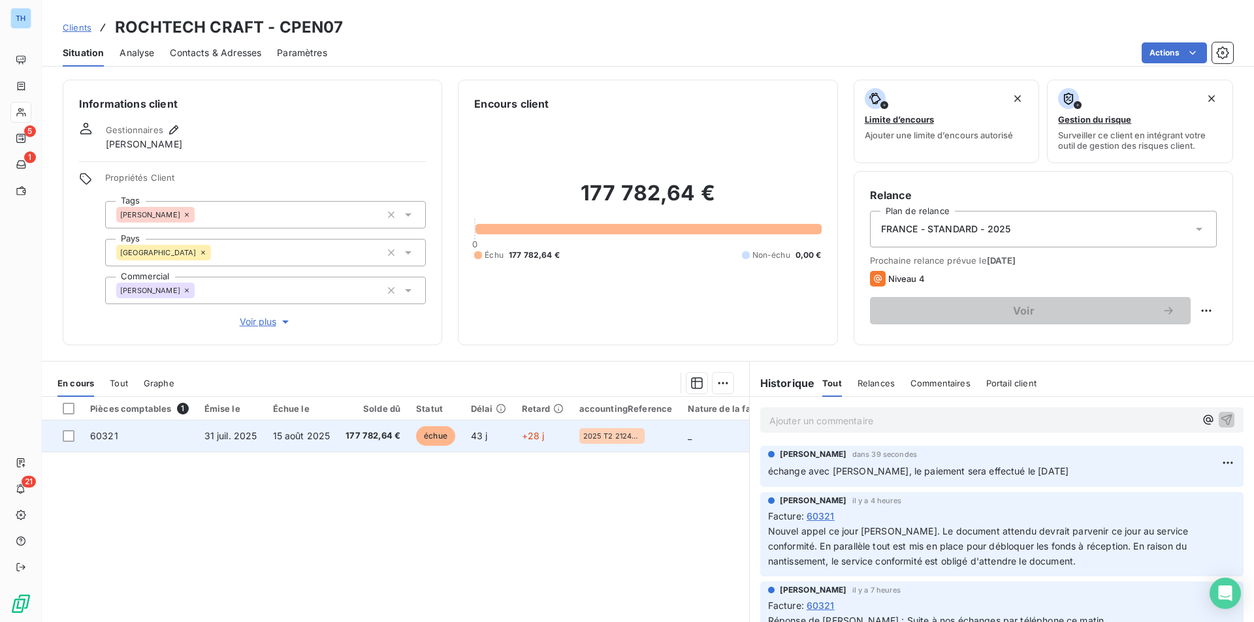
click at [371, 446] on td "177 782,64 €" at bounding box center [373, 436] width 71 height 31
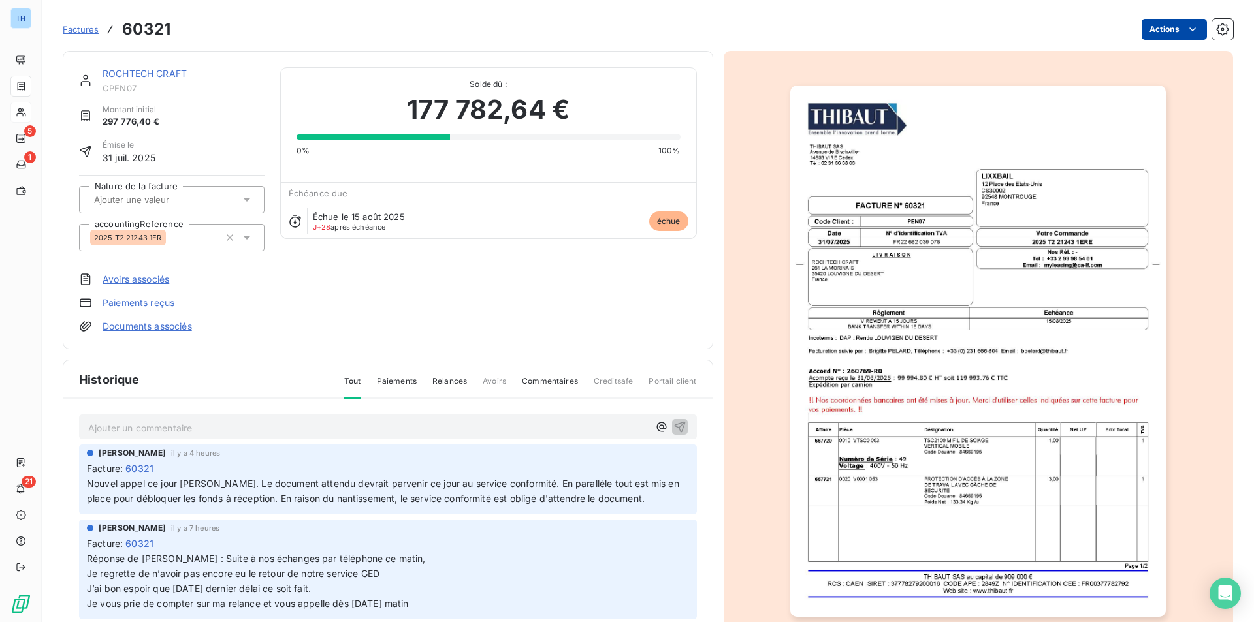
click at [1165, 33] on html "TH 5 1 21 Factures 60321 Actions ROCHTECH CRAFT CPEN07 Montant initial 297 776,…" at bounding box center [627, 311] width 1254 height 622
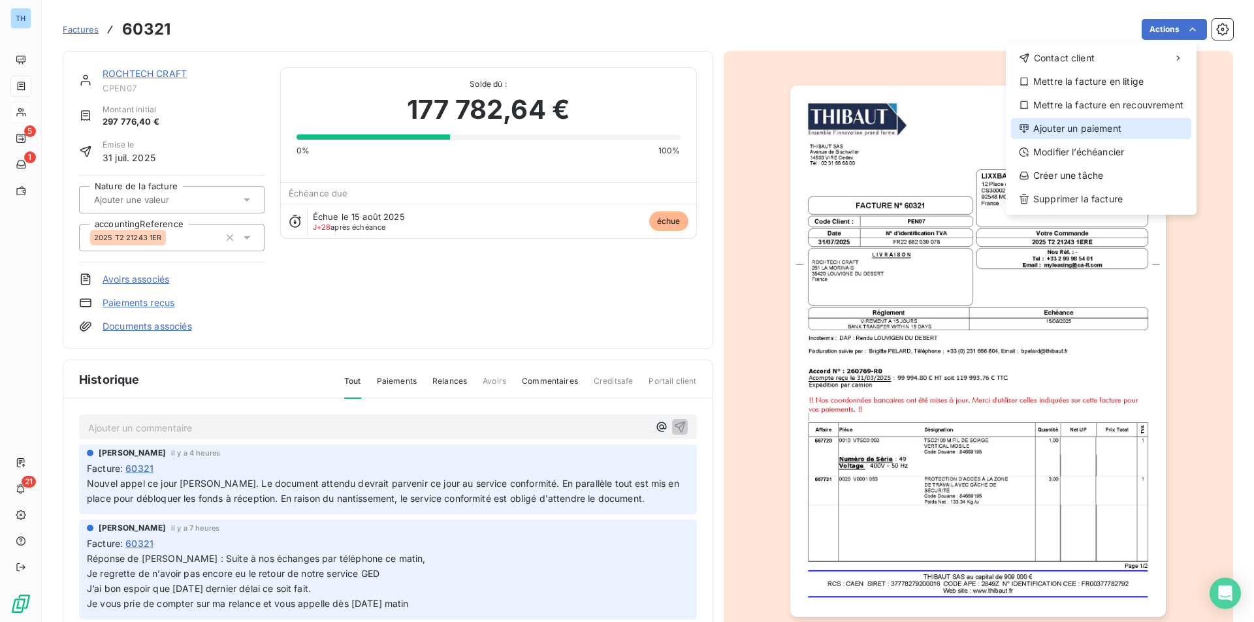
click at [1099, 129] on div "Ajouter un paiement" at bounding box center [1101, 128] width 180 height 21
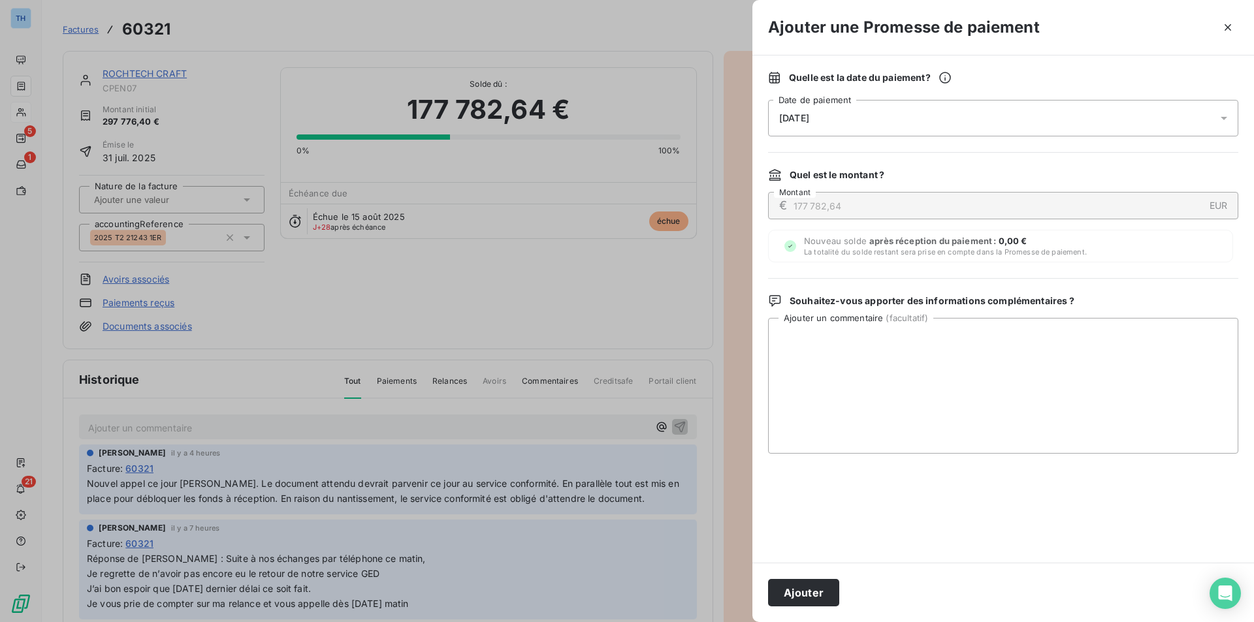
click at [867, 114] on div "[DATE]" at bounding box center [1003, 118] width 470 height 37
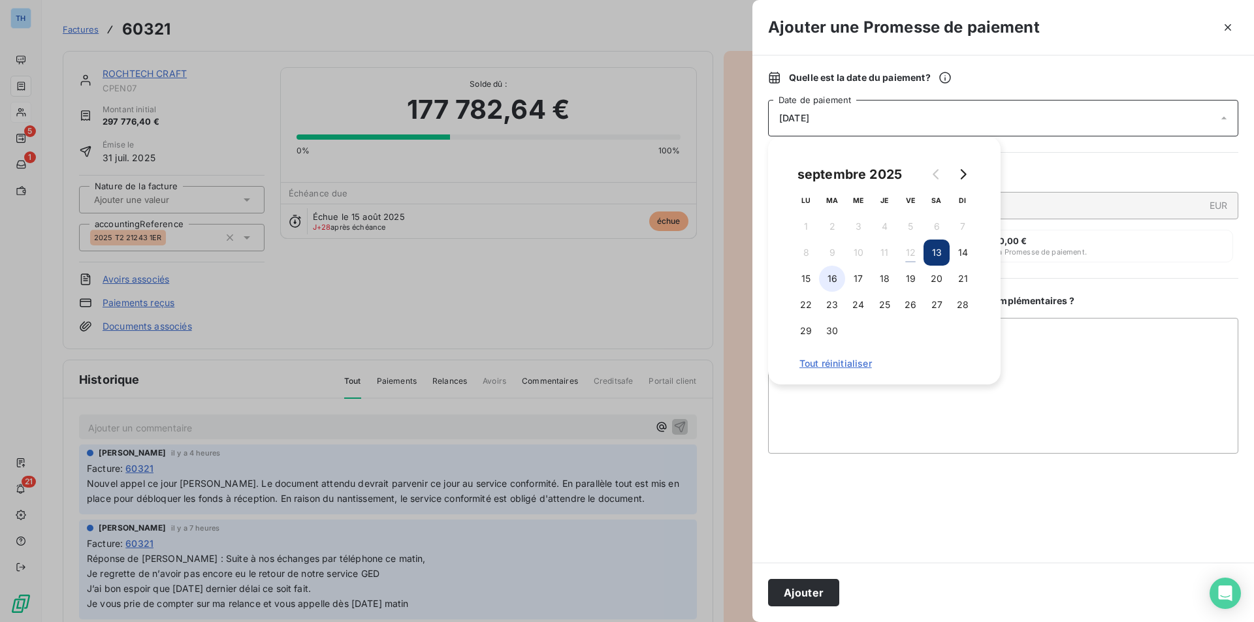
drag, startPoint x: 830, startPoint y: 281, endPoint x: 821, endPoint y: 282, distance: 8.6
click at [830, 281] on button "16" at bounding box center [832, 279] width 26 height 26
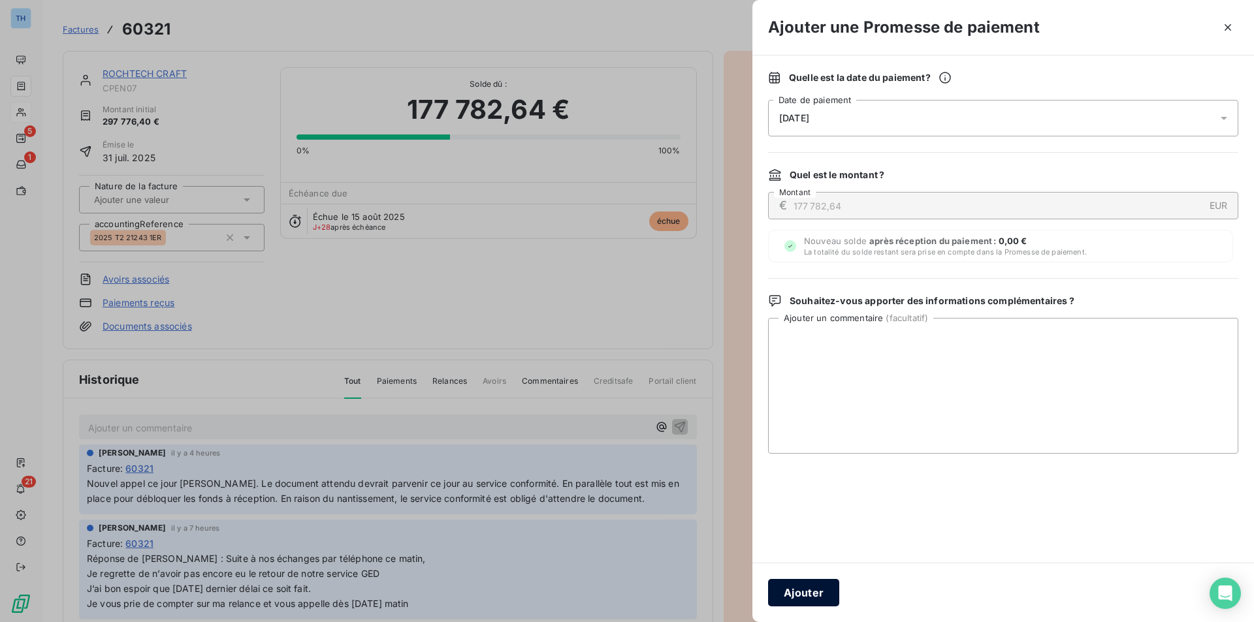
click at [818, 598] on button "Ajouter" at bounding box center [803, 592] width 71 height 27
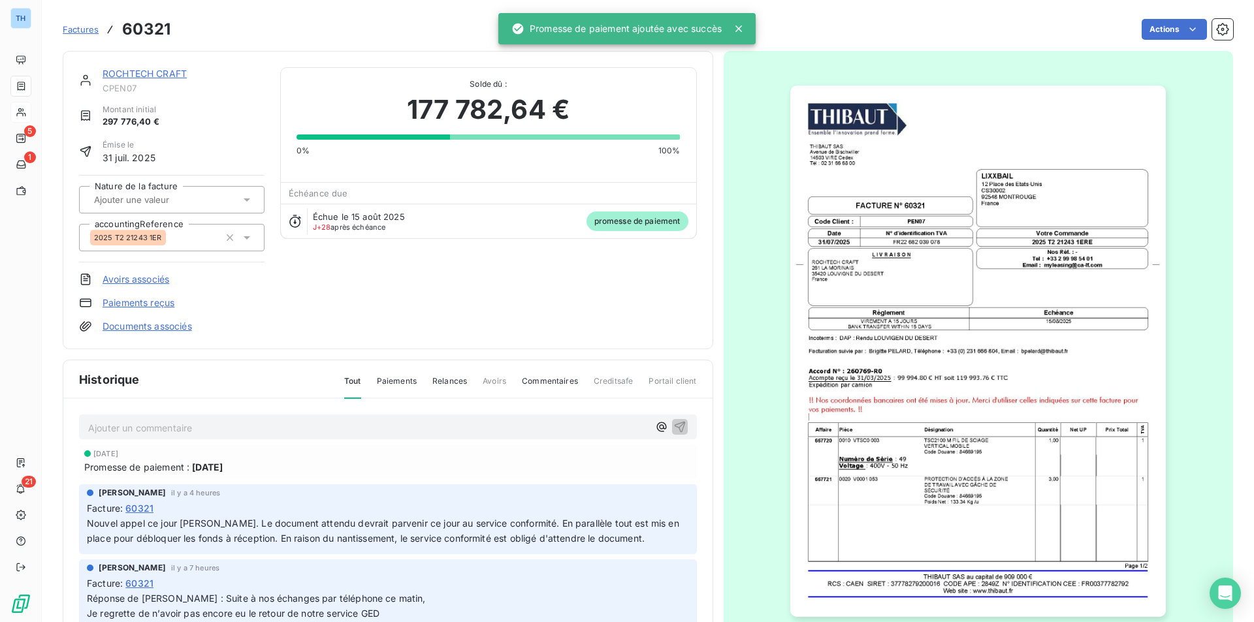
click at [157, 76] on link "ROCHTECH CRAFT" at bounding box center [145, 73] width 84 height 11
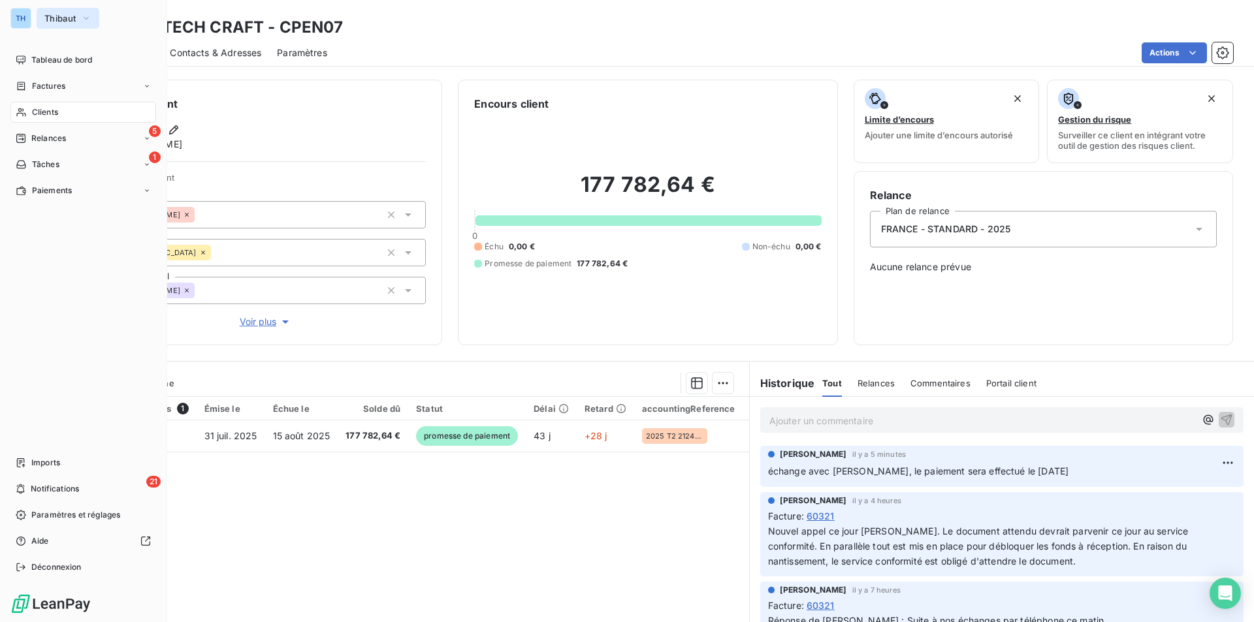
click at [50, 17] on span "Thibaut" at bounding box center [59, 18] width 31 height 10
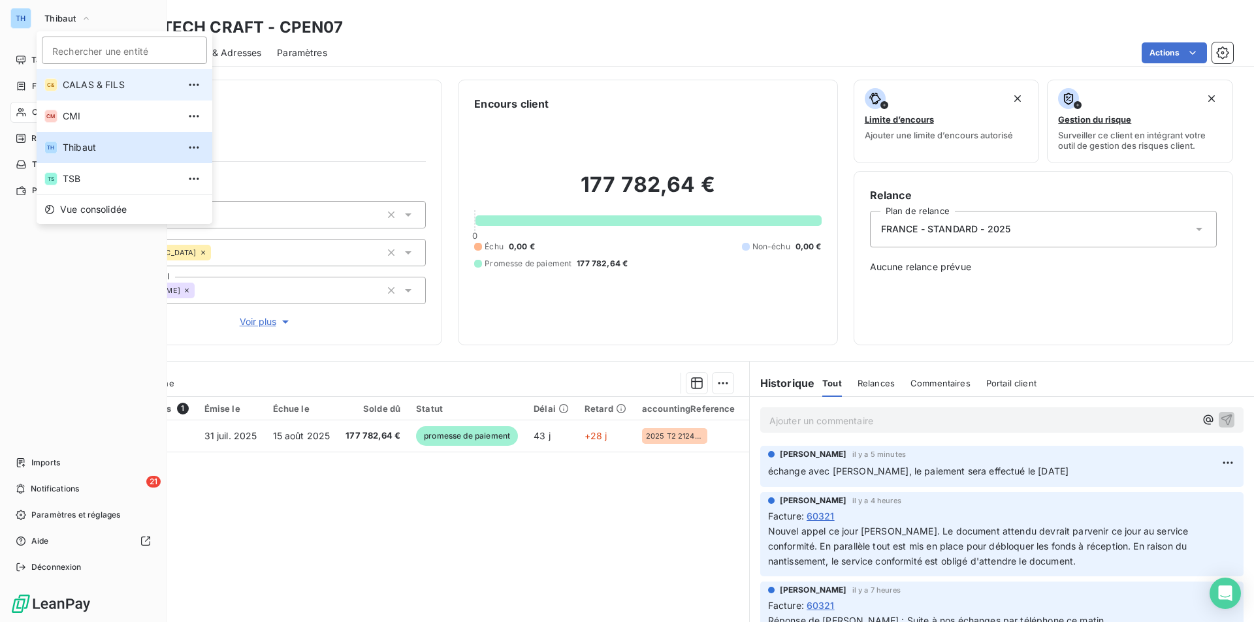
click at [77, 82] on span "CALAS & FILS" at bounding box center [121, 84] width 116 height 13
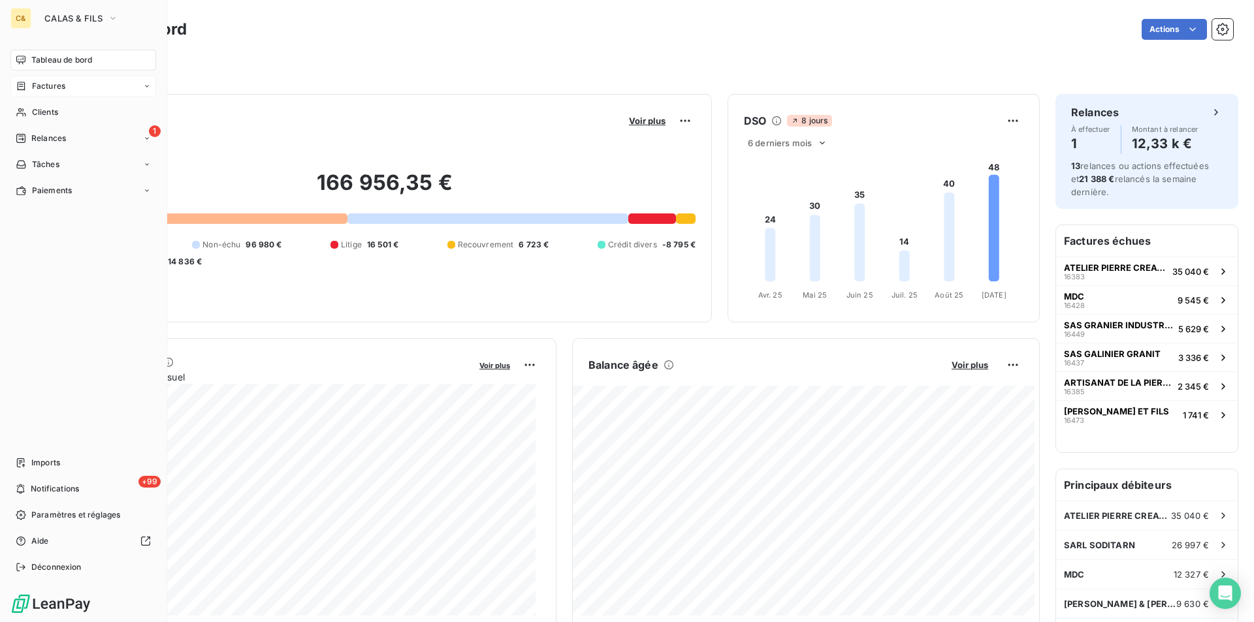
click at [50, 83] on span "Factures" at bounding box center [48, 86] width 33 height 12
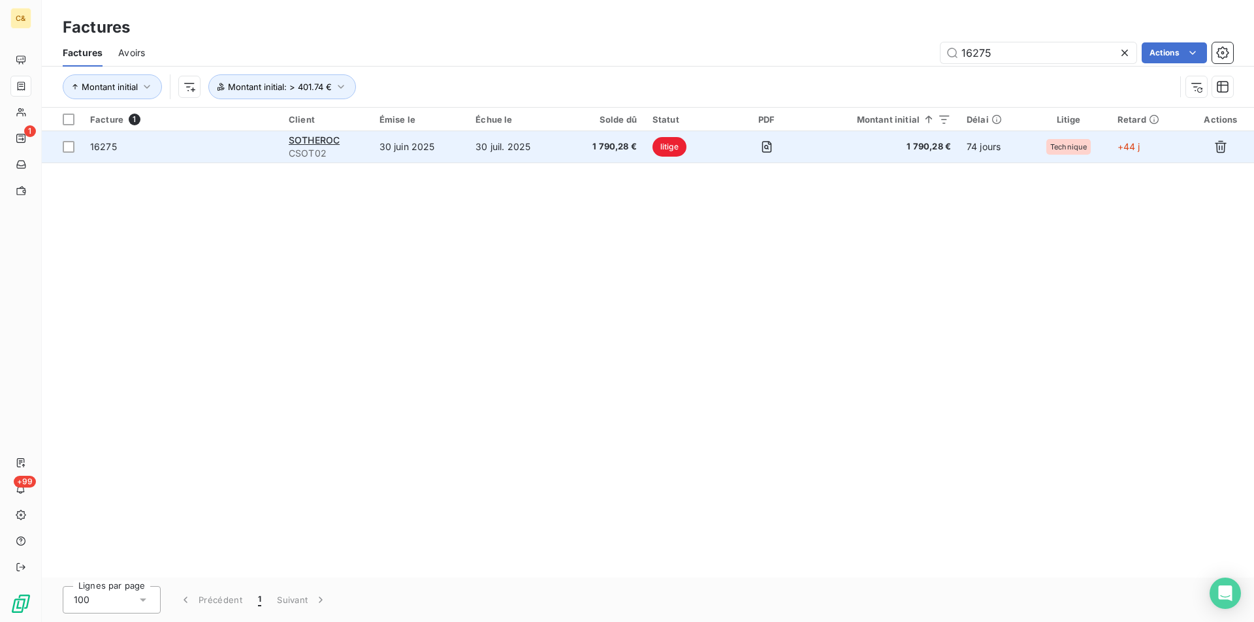
type input "16275"
click at [489, 145] on td "30 juil. 2025" at bounding box center [515, 146] width 95 height 31
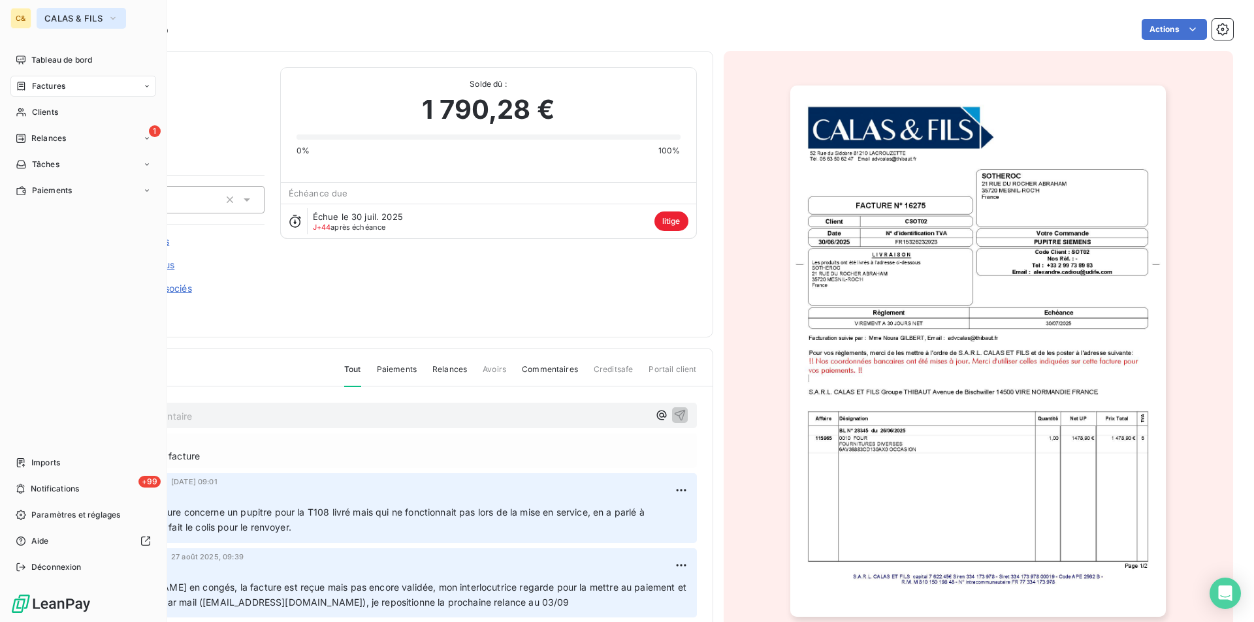
click at [60, 18] on span "CALAS & FILS" at bounding box center [73, 18] width 58 height 10
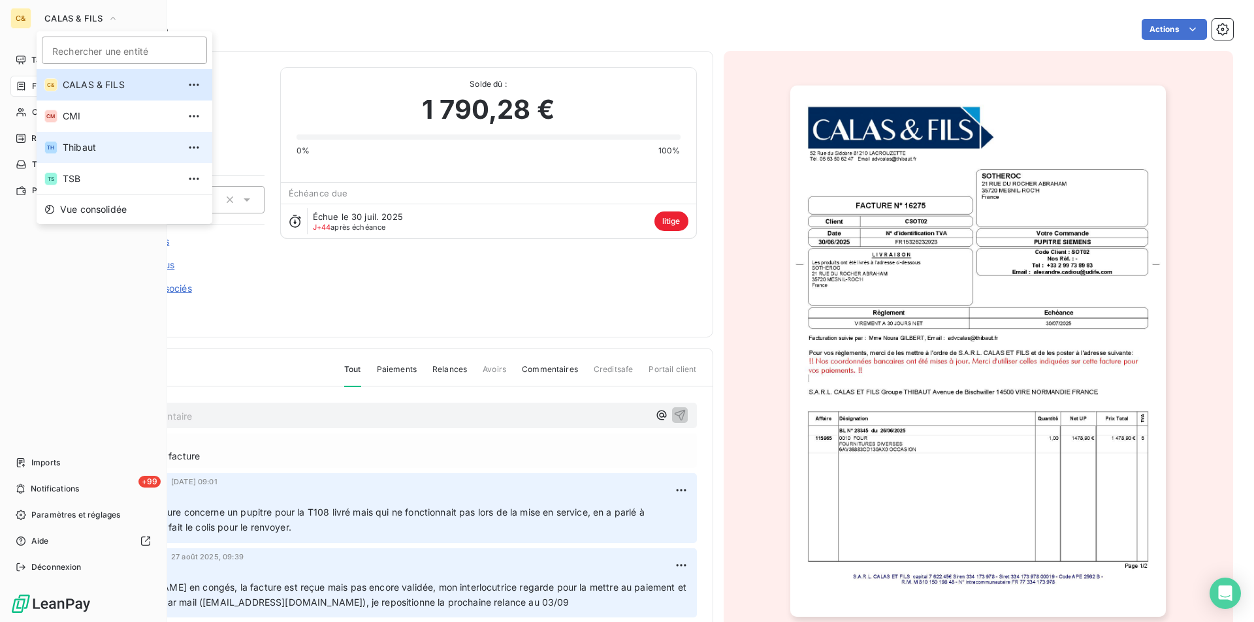
click at [82, 144] on span "Thibaut" at bounding box center [121, 147] width 116 height 13
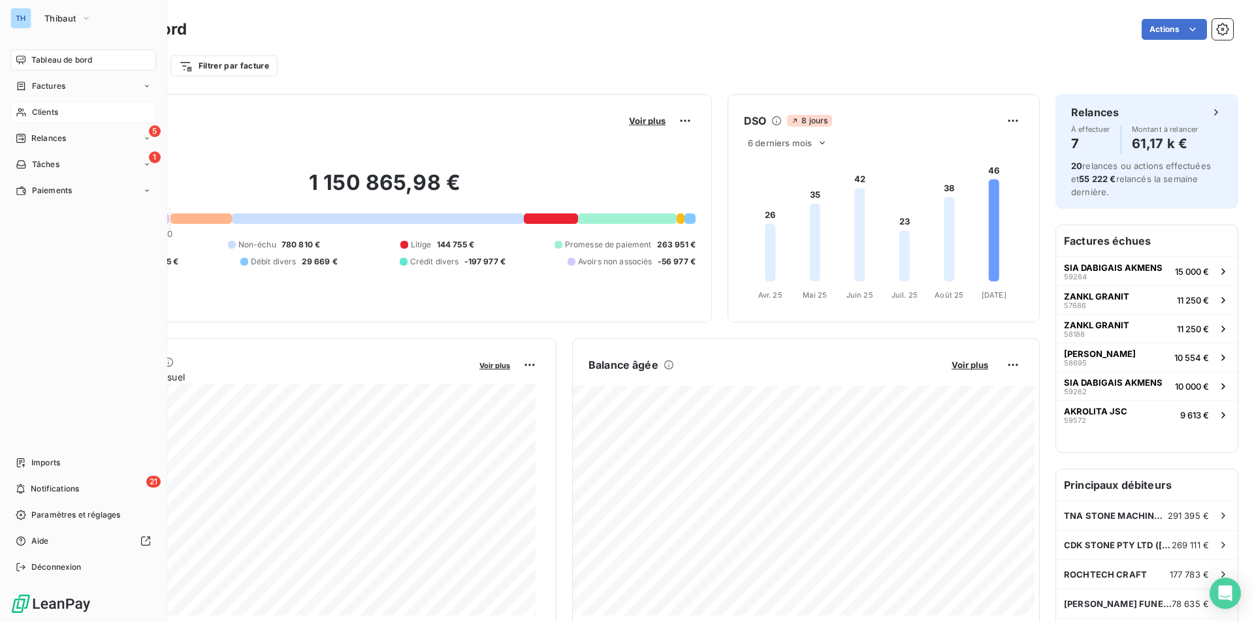
click at [44, 107] on span "Clients" at bounding box center [45, 112] width 26 height 12
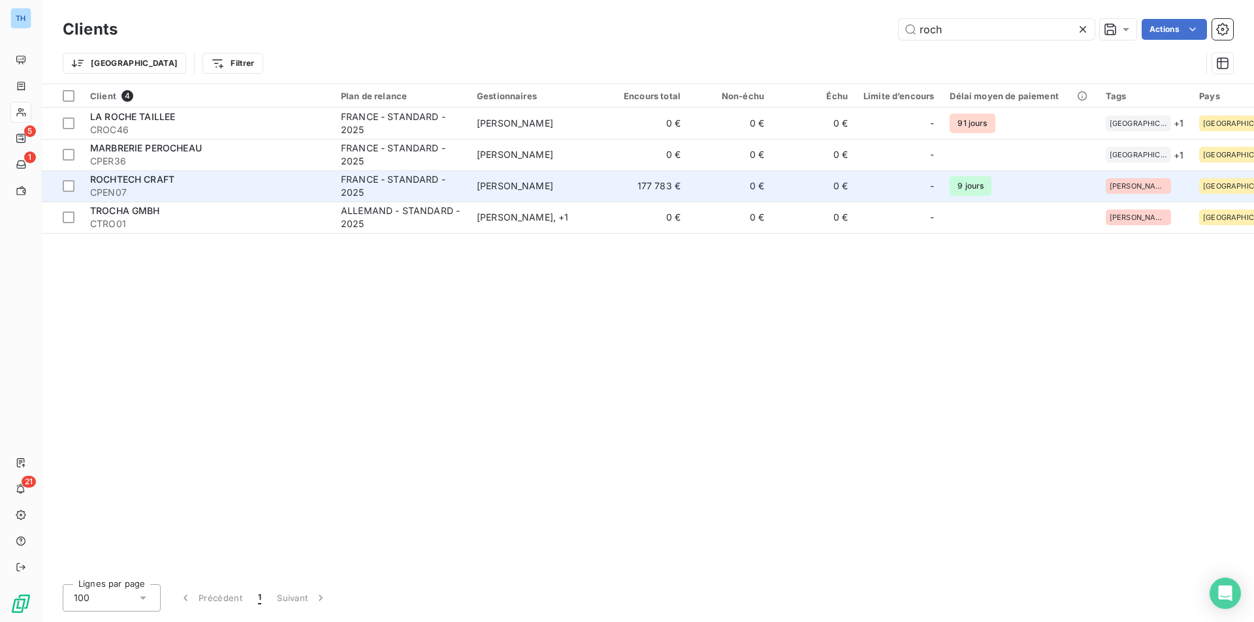
click at [145, 180] on span "ROCHTECH CRAFT" at bounding box center [132, 179] width 84 height 11
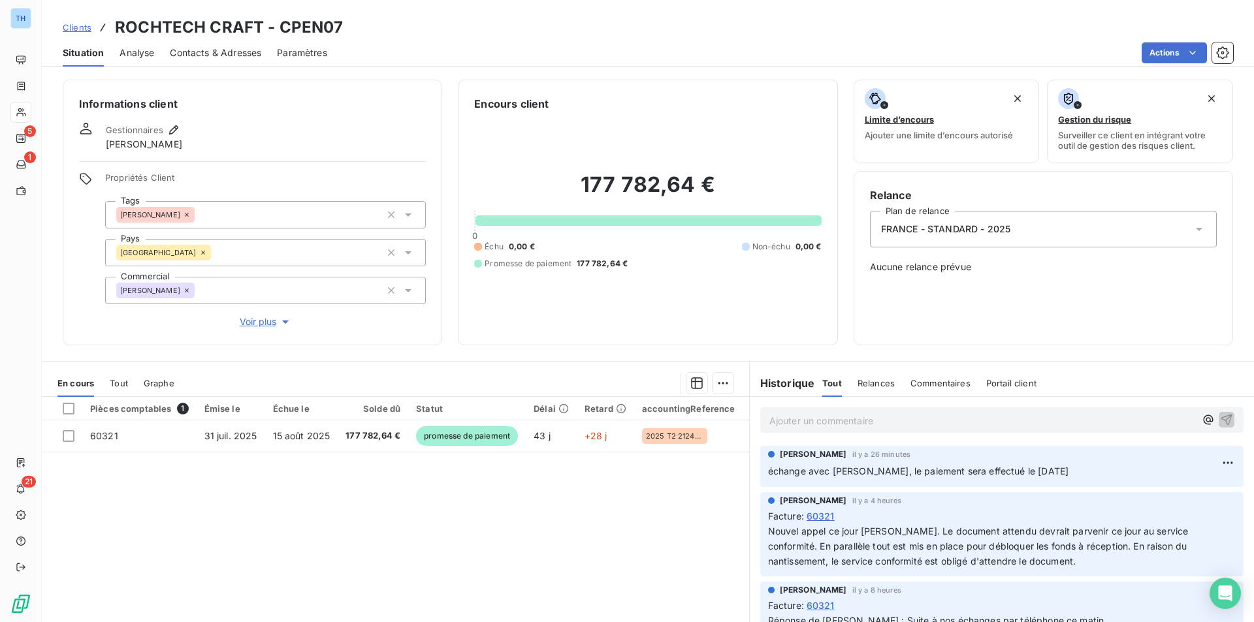
click at [900, 418] on p "Ajouter un commentaire ﻿" at bounding box center [982, 421] width 426 height 16
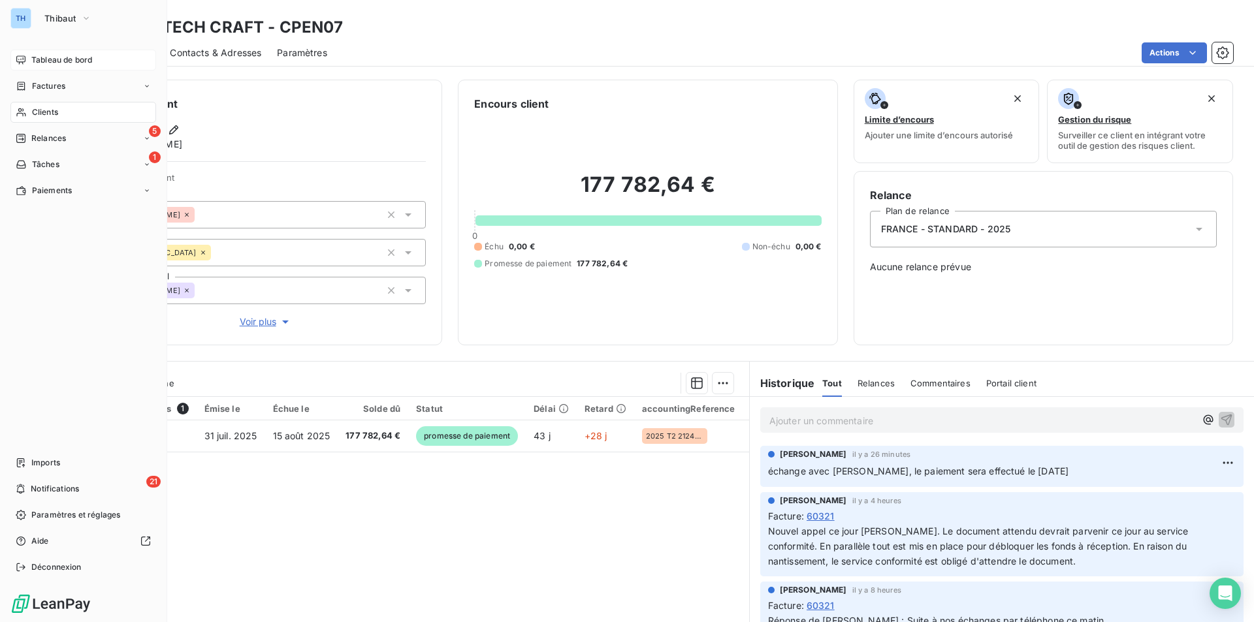
click at [44, 61] on span "Tableau de bord" at bounding box center [61, 60] width 61 height 12
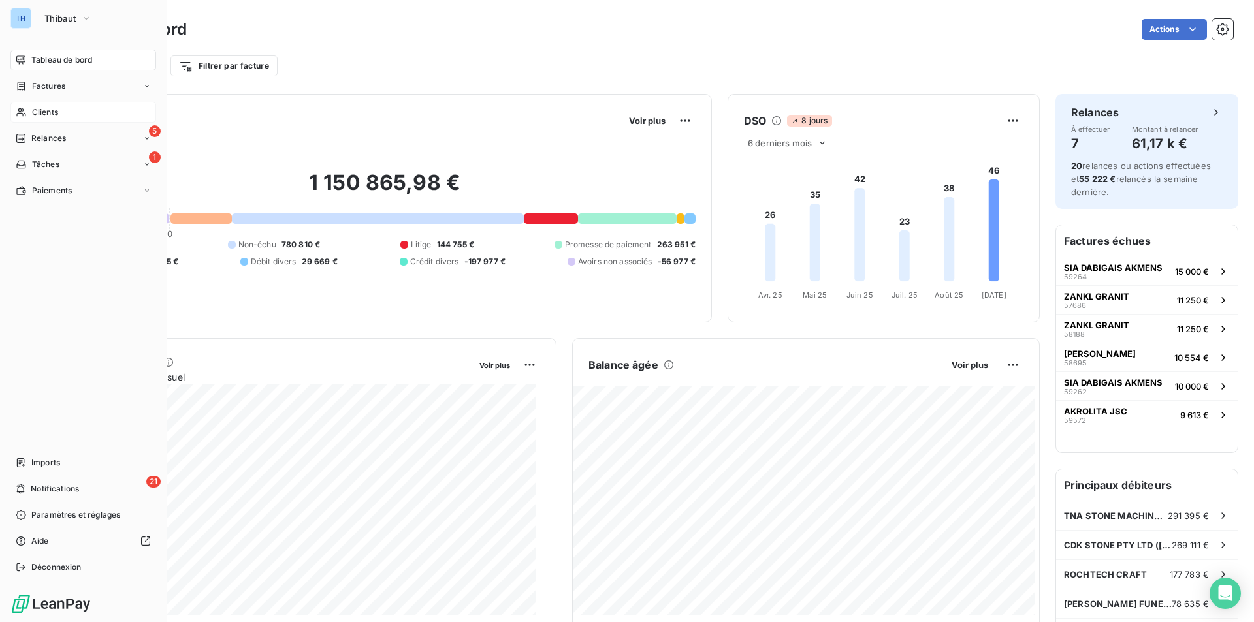
click at [39, 56] on span "Tableau de bord" at bounding box center [61, 60] width 61 height 12
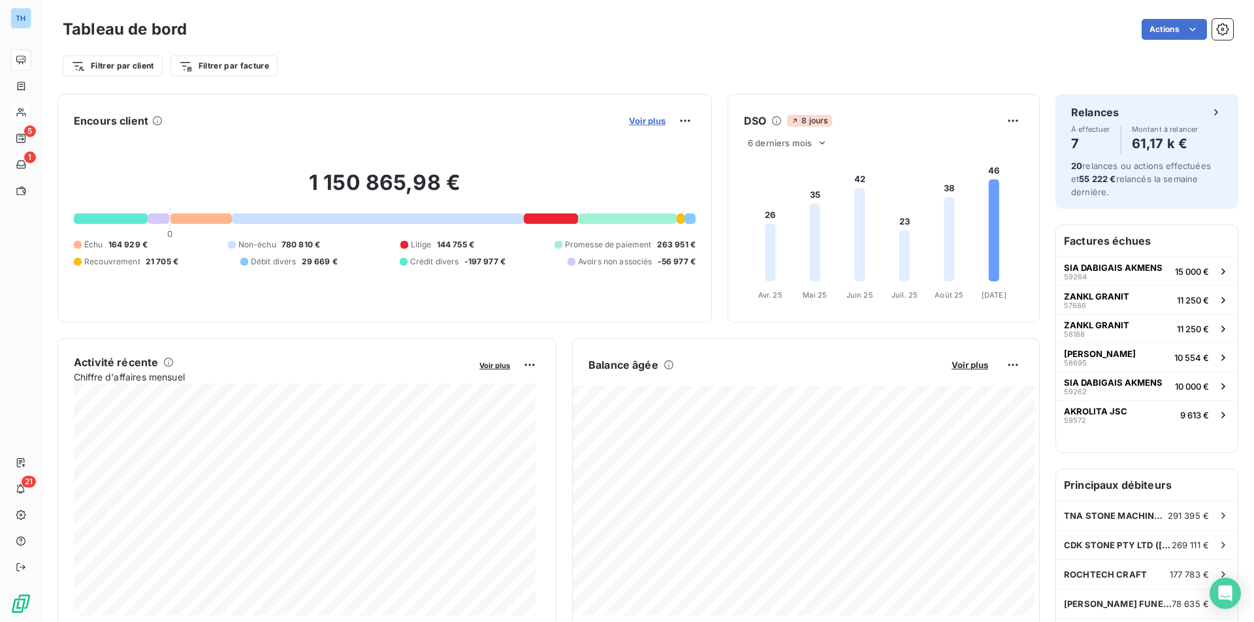
click at [632, 119] on span "Voir plus" at bounding box center [647, 121] width 37 height 10
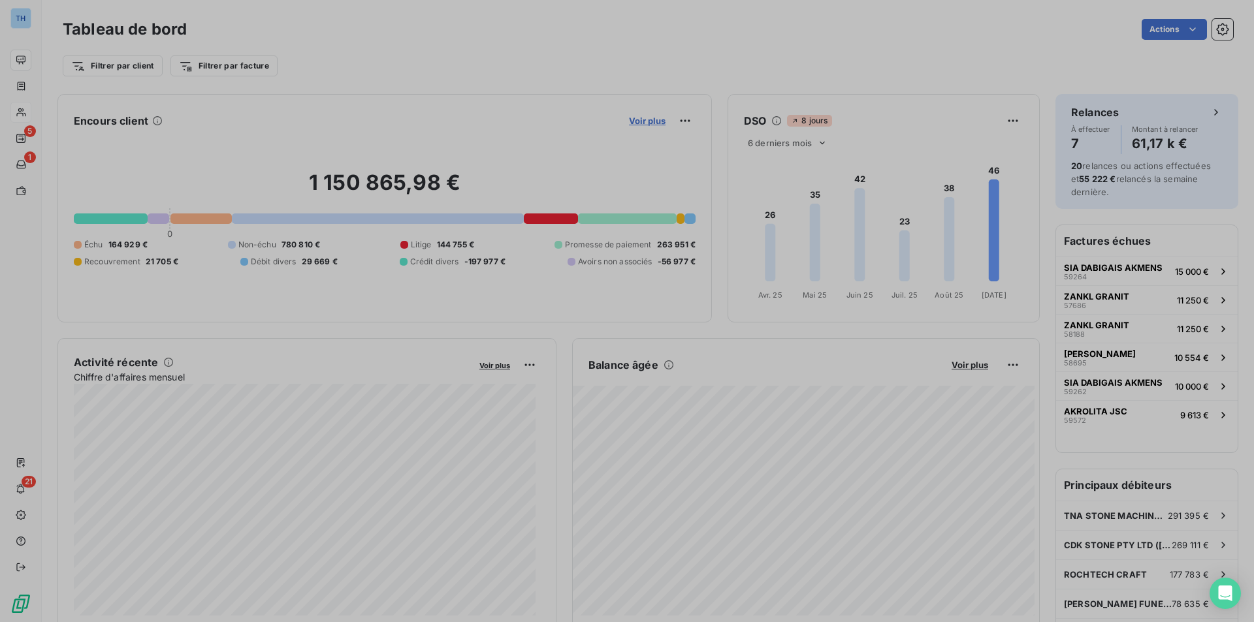
scroll to position [426, 492]
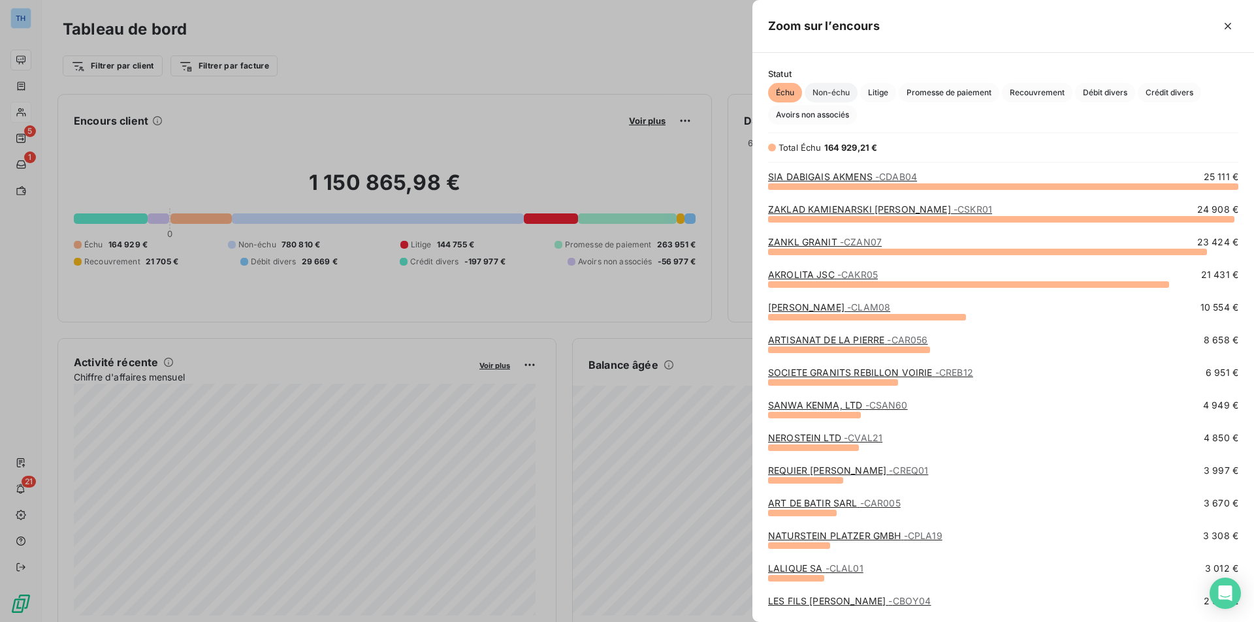
click at [823, 89] on span "Non-échu" at bounding box center [830, 93] width 53 height 20
